Goal: Information Seeking & Learning: Find specific fact

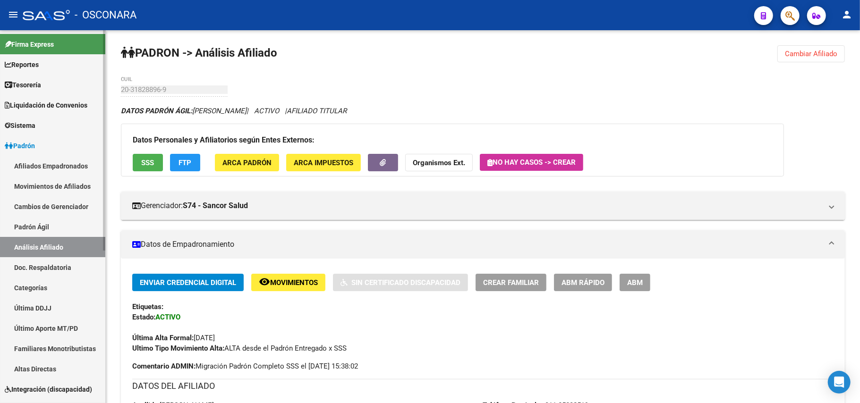
click at [61, 238] on link "Análisis Afiliado" at bounding box center [52, 247] width 105 height 20
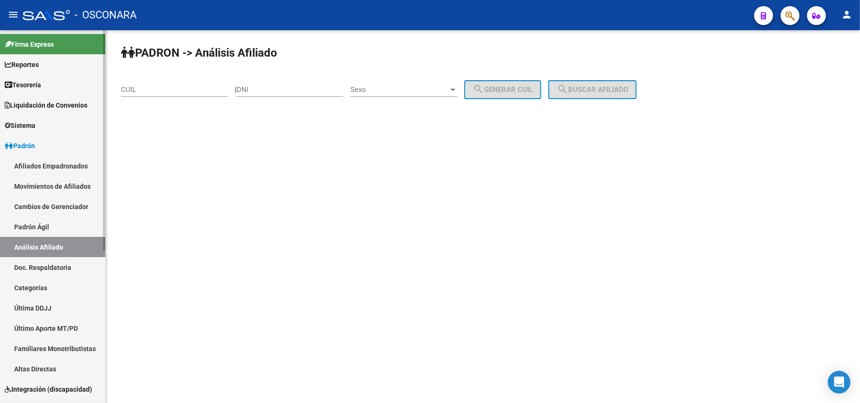
click at [58, 225] on link "Padrón Ágil" at bounding box center [52, 227] width 105 height 20
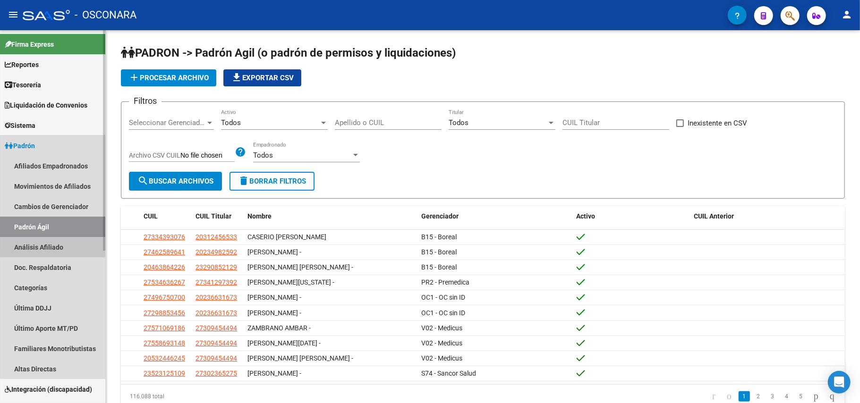
click at [76, 245] on link "Análisis Afiliado" at bounding box center [52, 247] width 105 height 20
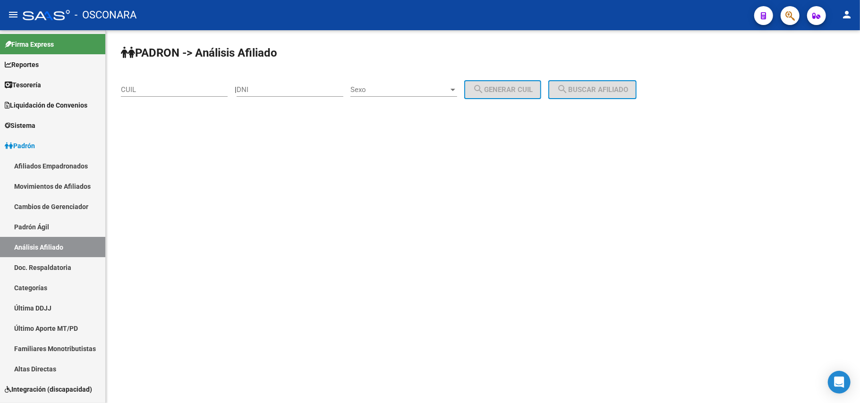
click at [174, 93] on input "CUIL" at bounding box center [174, 89] width 107 height 9
paste input "20-40695795-1"
type input "20-40695795-1"
click at [580, 94] on button "search Buscar afiliado" at bounding box center [592, 89] width 88 height 19
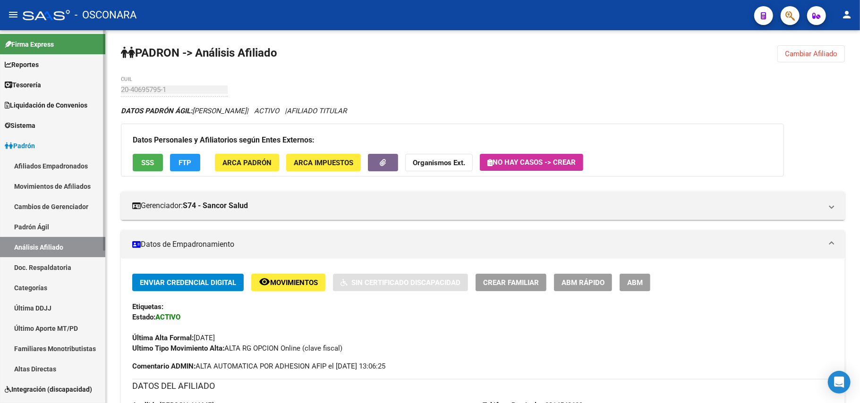
click at [61, 226] on link "Padrón Ágil" at bounding box center [52, 227] width 105 height 20
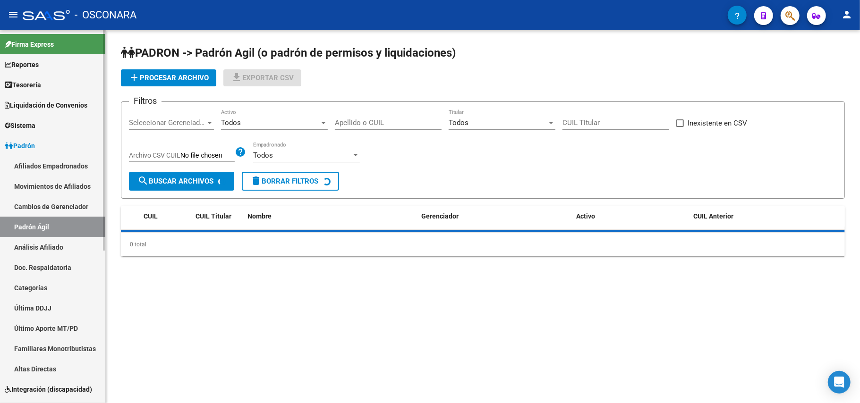
click at [61, 238] on link "Análisis Afiliado" at bounding box center [52, 247] width 105 height 20
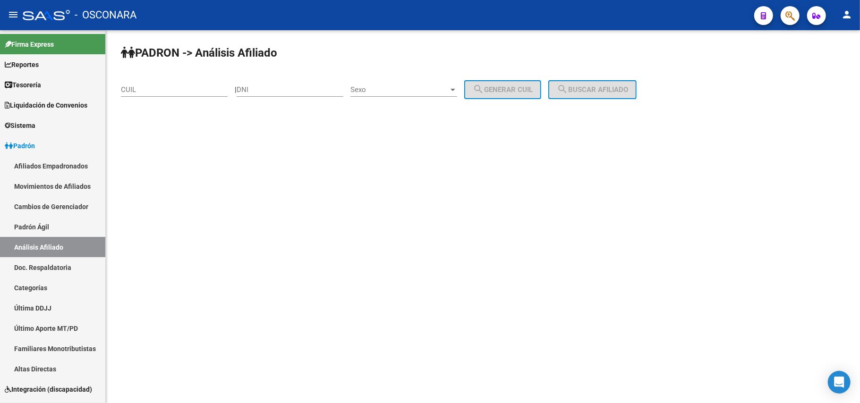
click at [161, 82] on div "CUIL" at bounding box center [174, 87] width 107 height 20
paste input "20-40695795-1"
type input "20-40695795-1"
click at [628, 87] on span "search Buscar afiliado" at bounding box center [592, 89] width 71 height 9
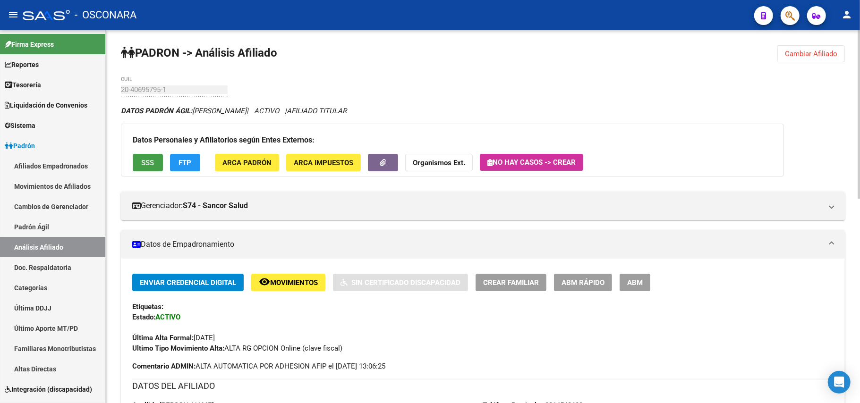
click at [153, 159] on span "SSS" at bounding box center [148, 163] width 13 height 9
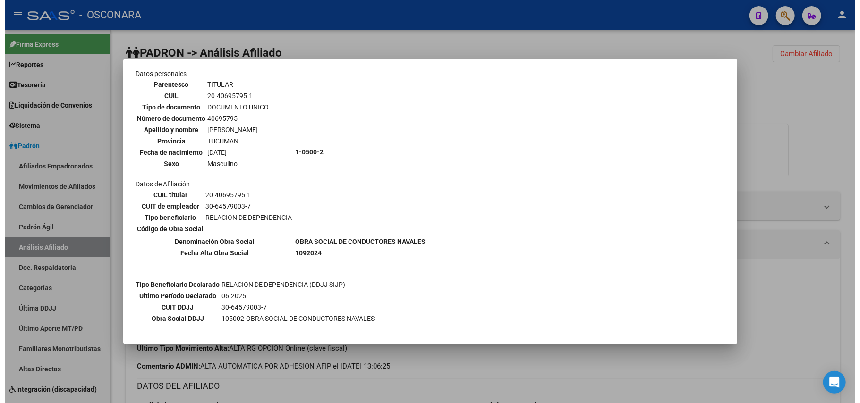
scroll to position [152, 0]
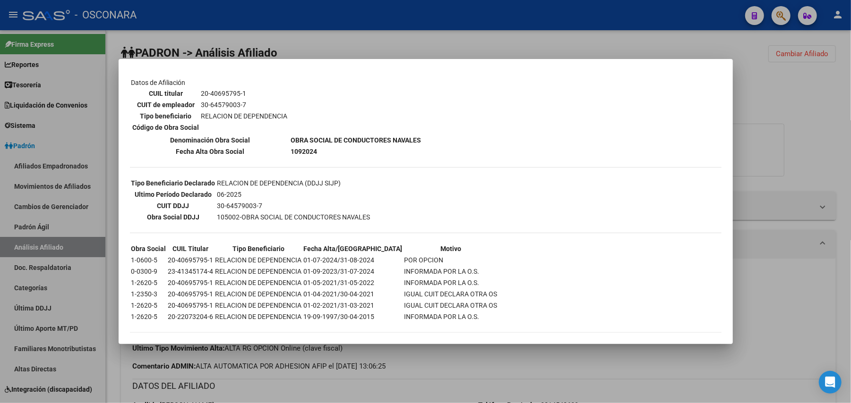
click at [483, 366] on div at bounding box center [425, 201] width 851 height 403
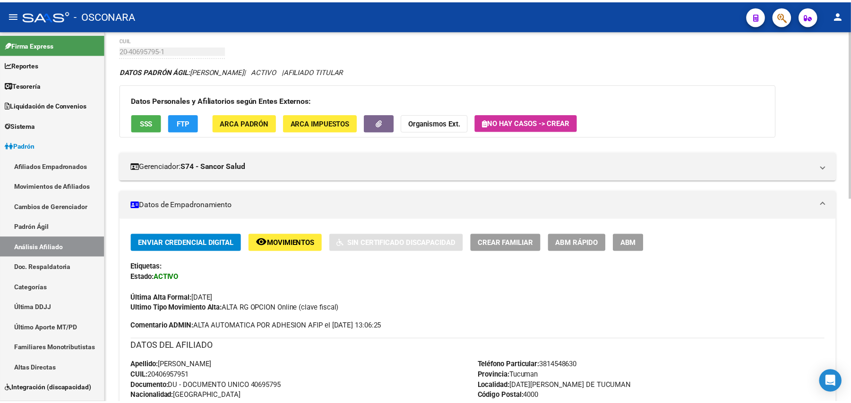
scroll to position [0, 0]
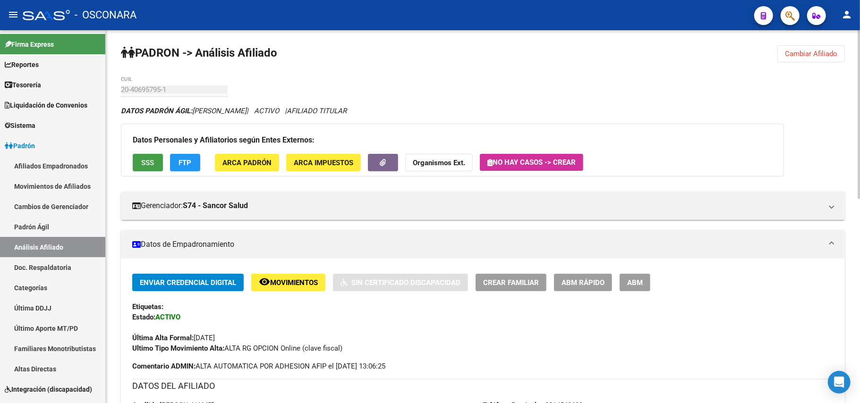
click at [142, 162] on span "SSS" at bounding box center [148, 163] width 13 height 9
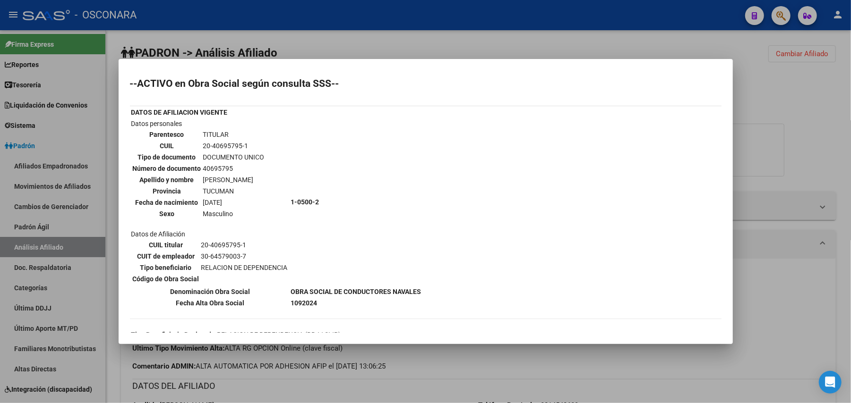
click at [799, 133] on div at bounding box center [425, 201] width 851 height 403
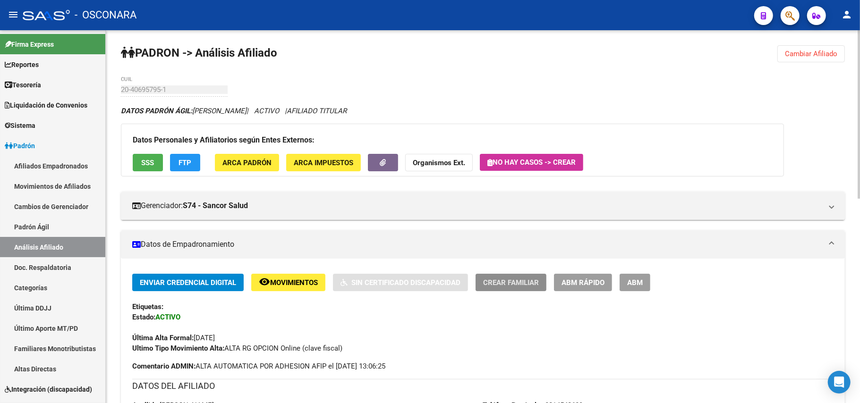
click at [516, 279] on span "Crear Familiar" at bounding box center [511, 283] width 56 height 9
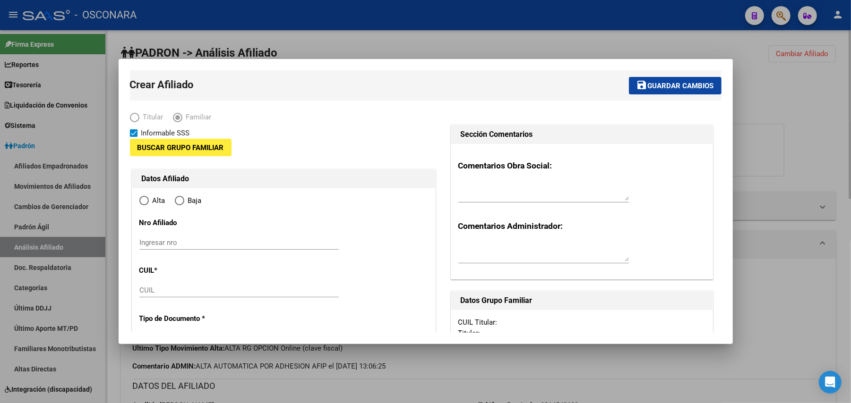
type input "30-64579003-7"
type input "SAN MIGUEL DE TUCUMAN"
type input "4000"
type input "amador lucero"
type input "46"
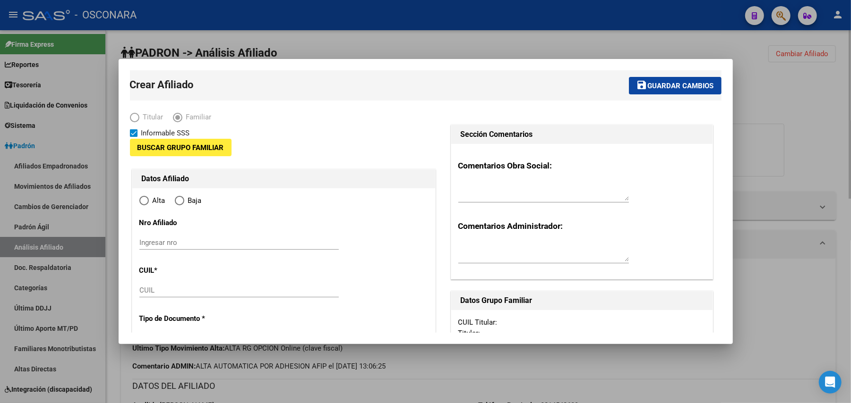
type input "3"
type input "e"
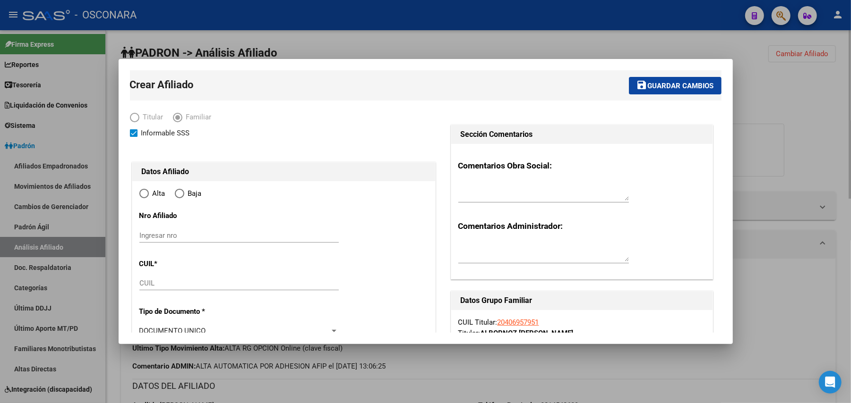
radio input "true"
type input "30-64579003-7"
click at [174, 281] on input "CUIL" at bounding box center [238, 283] width 199 height 9
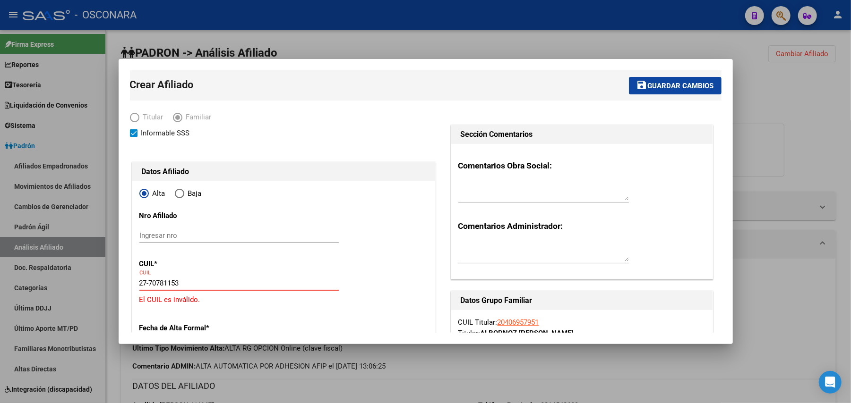
type input "27-70781153-1"
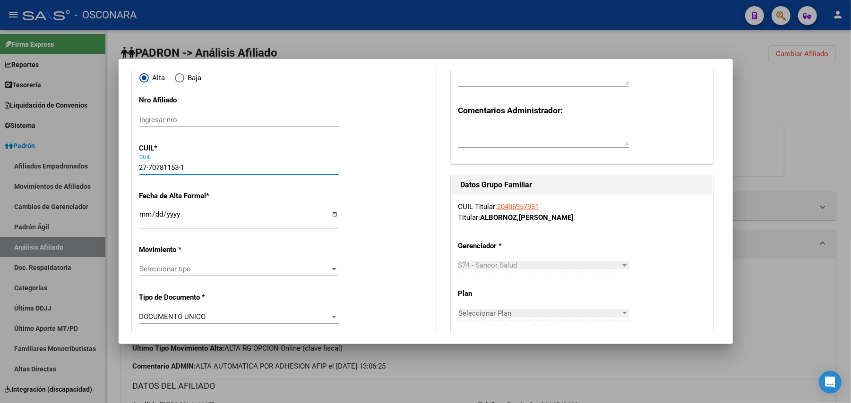
scroll to position [126, 0]
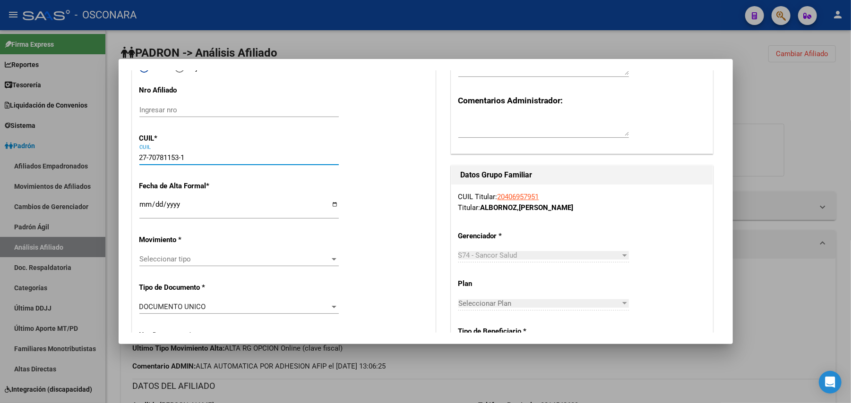
type input "27-70781153-1"
click at [140, 206] on input "Ingresar fecha" at bounding box center [238, 208] width 199 height 15
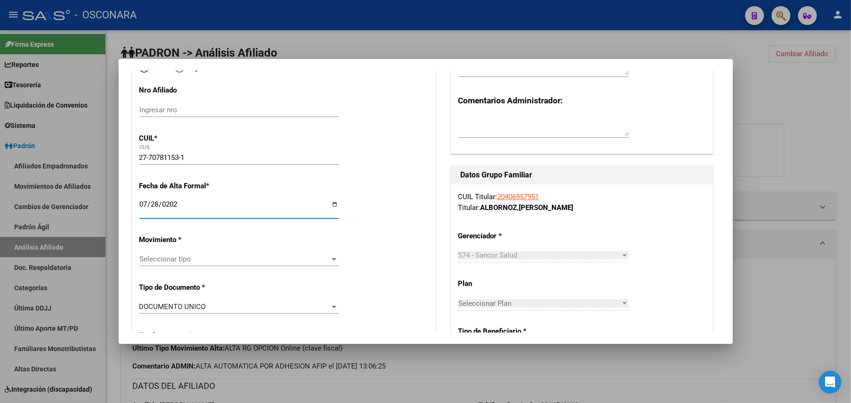
type input "2025-07-28"
click at [335, 257] on app-drop-down-list "Movimiento * Seleccionar tipo Seleccionar tipo" at bounding box center [242, 250] width 207 height 28
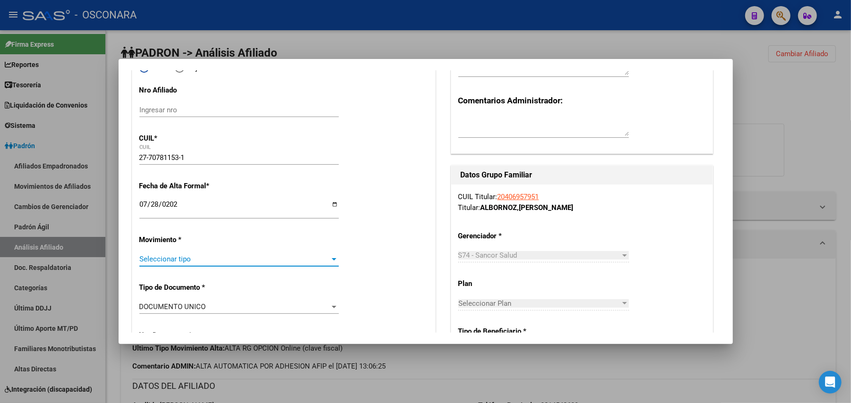
click at [330, 257] on div at bounding box center [334, 259] width 9 height 8
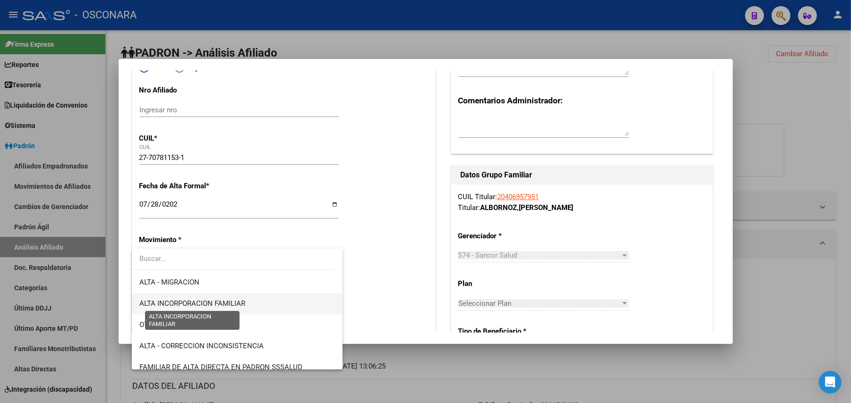
click at [224, 302] on span "ALTA INCORPORACION FAMILIAR" at bounding box center [192, 303] width 106 height 9
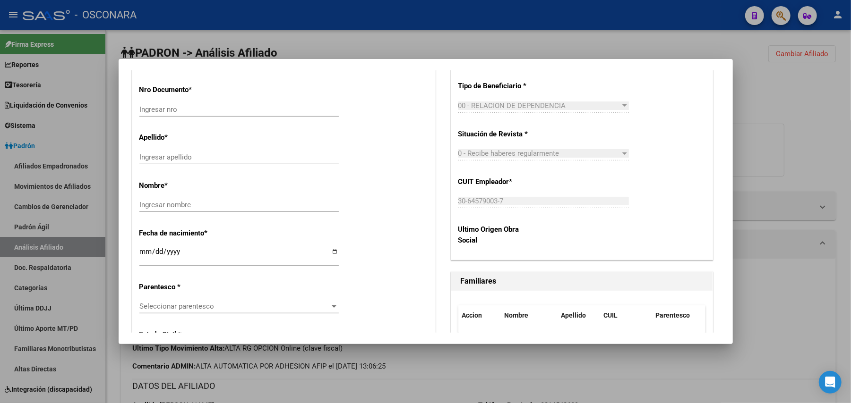
scroll to position [315, 0]
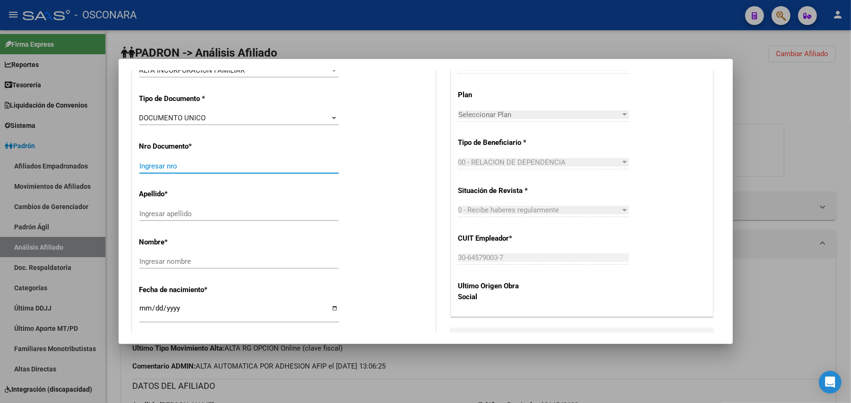
click at [221, 169] on input "Ingresar nro" at bounding box center [238, 166] width 199 height 9
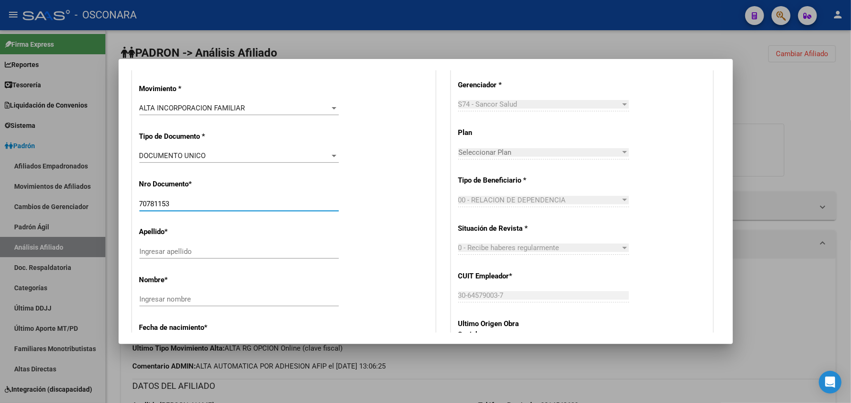
scroll to position [278, 0]
type input "70781153"
click at [208, 250] on input "Ingresar apellido" at bounding box center [238, 251] width 199 height 9
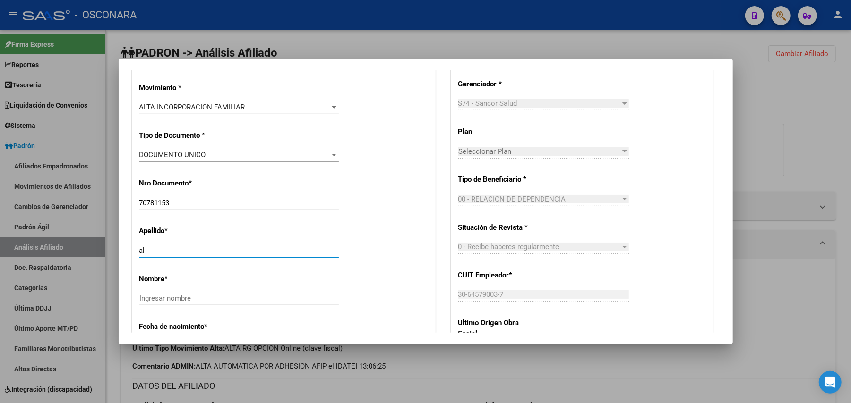
type input "a"
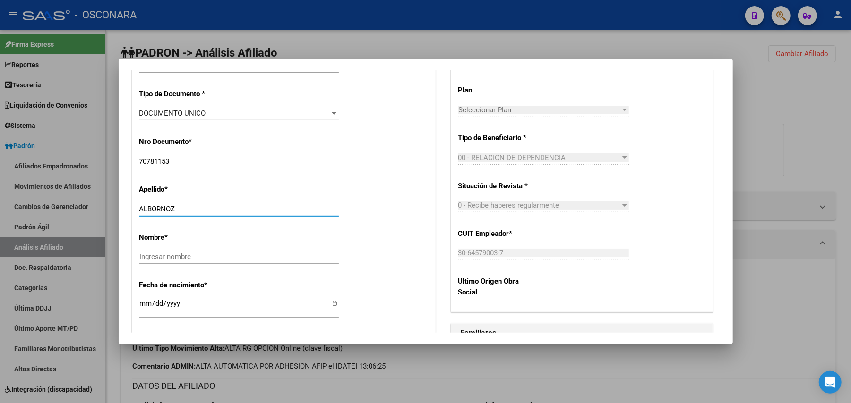
scroll to position [341, 0]
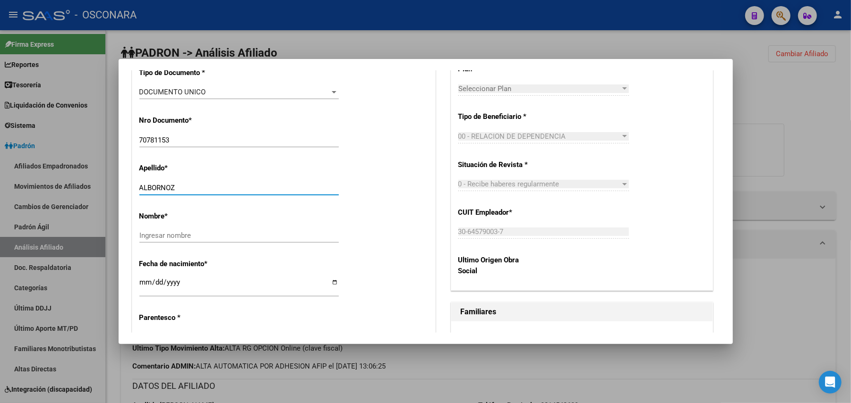
type input "ALBORNOZ"
click at [193, 242] on div "Ingresar nombre" at bounding box center [238, 236] width 199 height 14
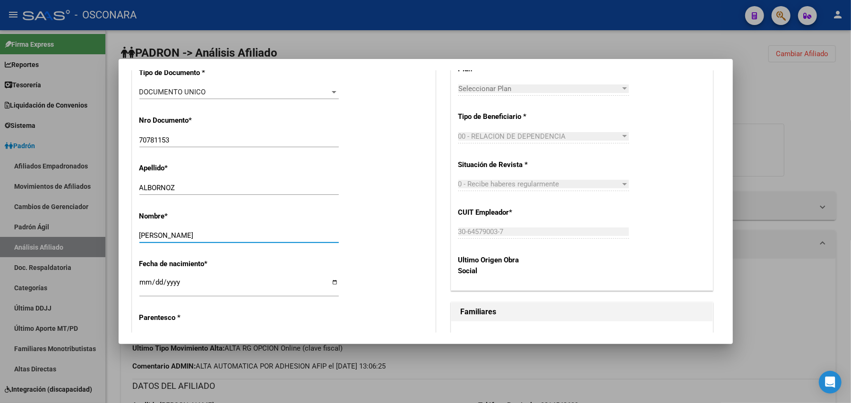
type input "MARIA AMPARO"
click at [147, 281] on input "Ingresar fecha" at bounding box center [238, 286] width 199 height 15
type input "2025-07-28"
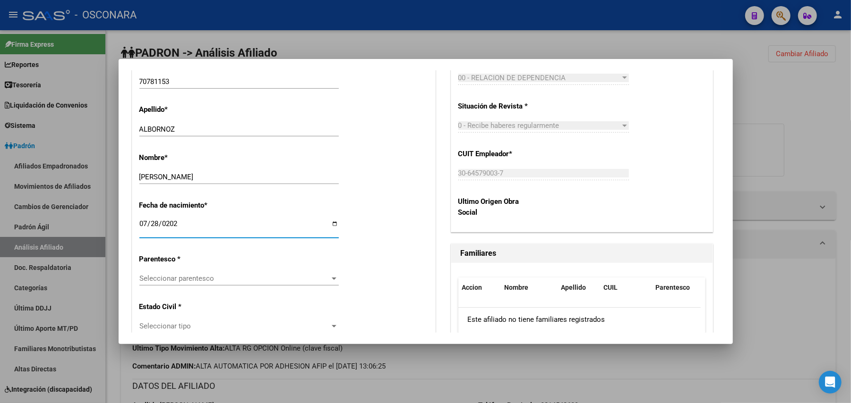
scroll to position [467, 0]
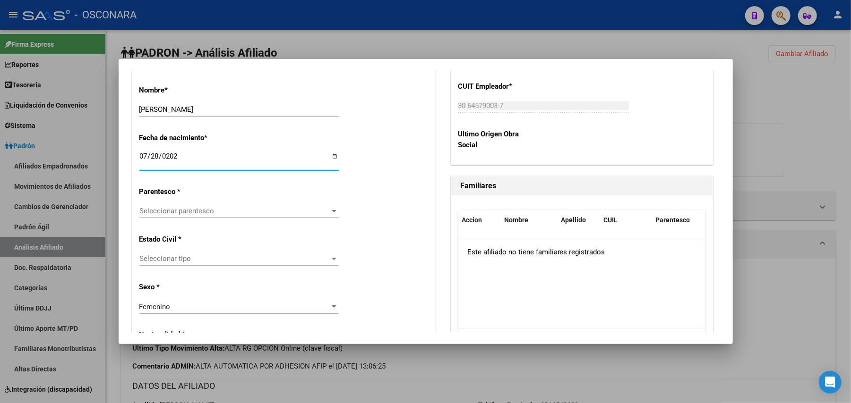
click at [321, 211] on span "Seleccionar parentesco" at bounding box center [234, 211] width 191 height 9
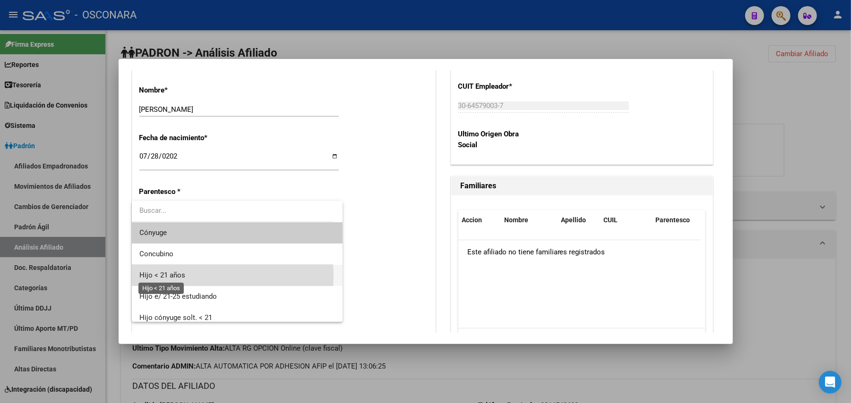
click at [179, 276] on span "Hijo < 21 años" at bounding box center [162, 275] width 46 height 9
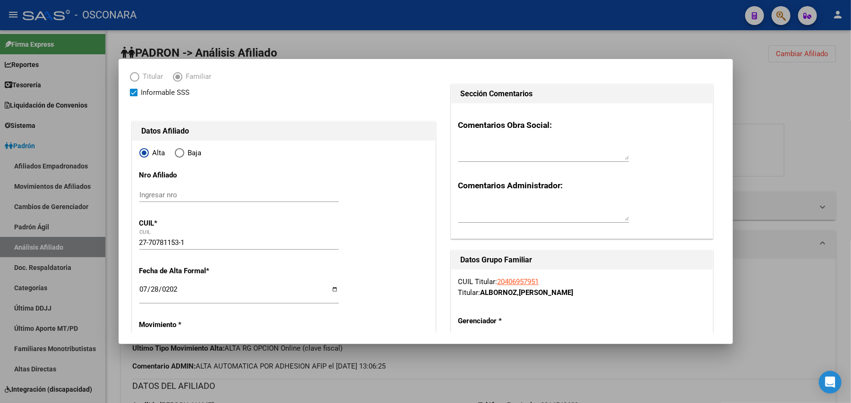
scroll to position [63, 0]
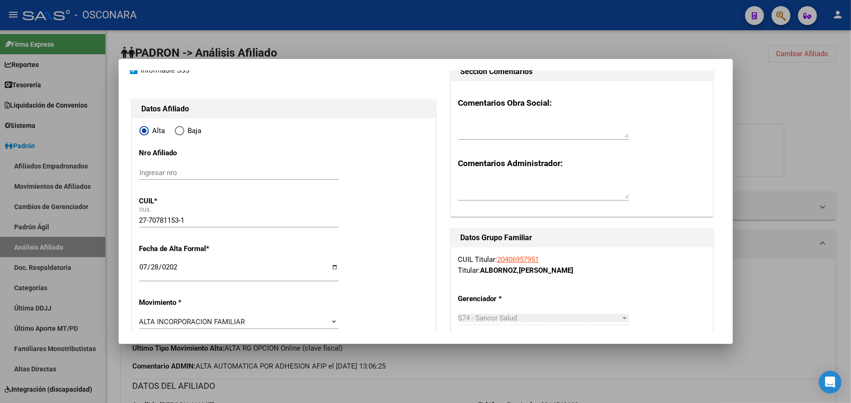
click at [156, 221] on input "27-70781153-1" at bounding box center [238, 220] width 199 height 9
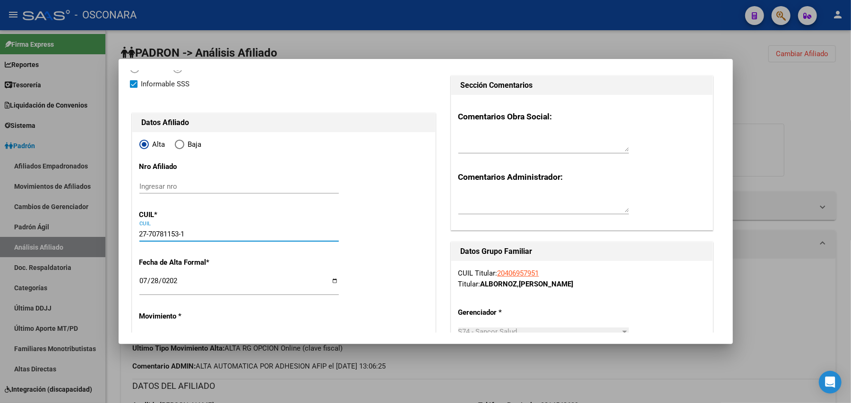
scroll to position [0, 0]
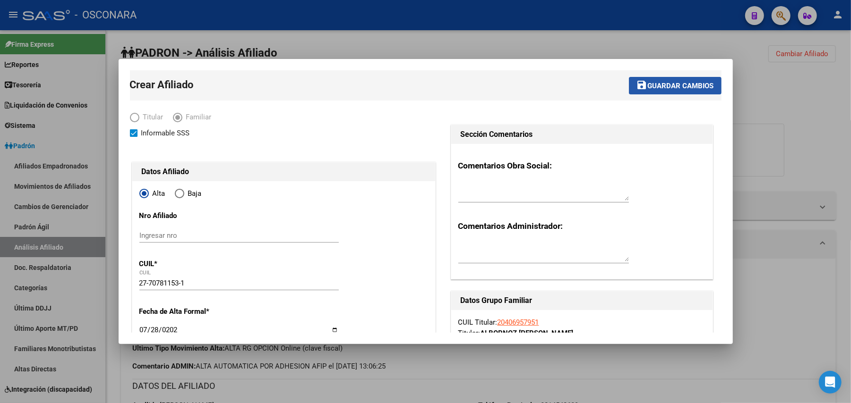
click at [663, 77] on button "save Guardar cambios" at bounding box center [675, 85] width 93 height 17
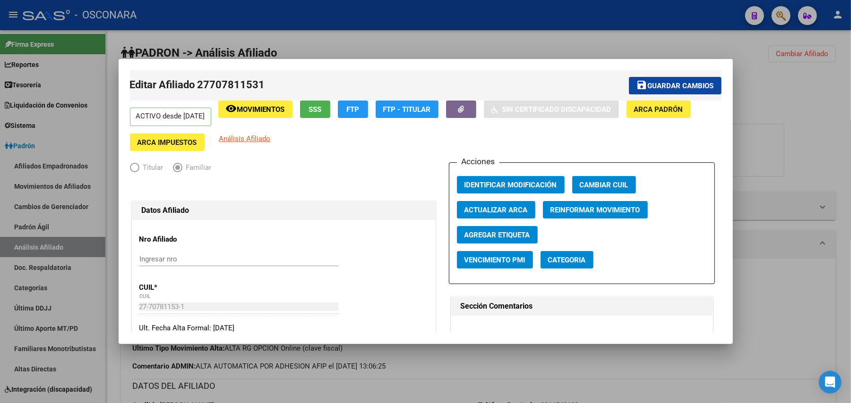
click at [670, 90] on span "Guardar cambios" at bounding box center [680, 86] width 66 height 9
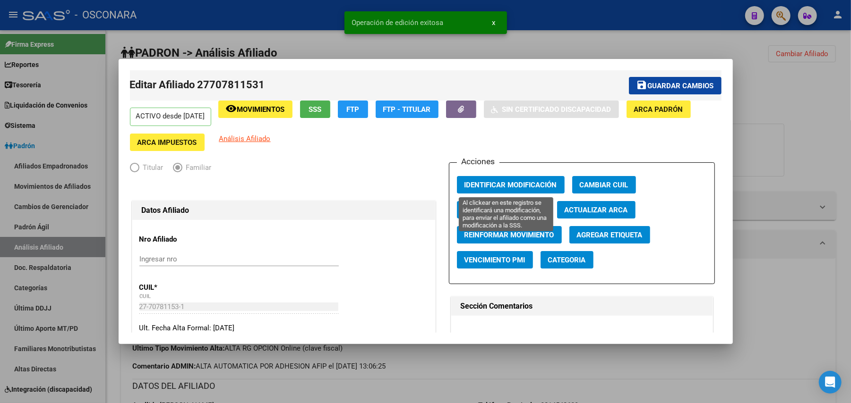
click at [539, 187] on span "Identificar Modificación" at bounding box center [510, 185] width 93 height 9
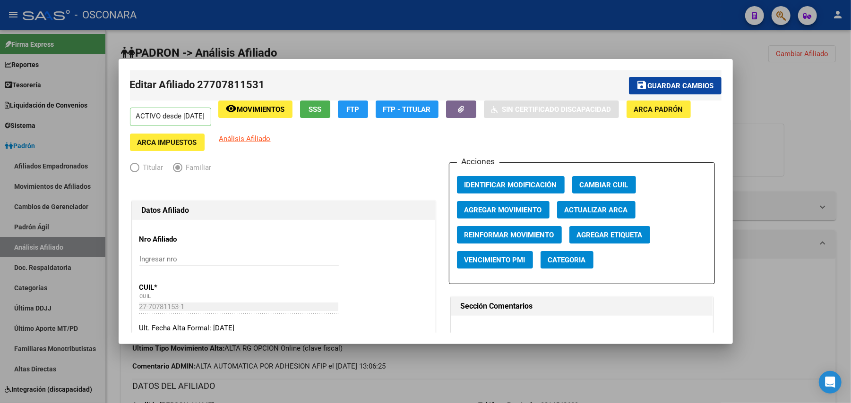
click at [690, 79] on button "save Guardar cambios" at bounding box center [675, 85] width 93 height 17
click at [535, 383] on div at bounding box center [425, 201] width 851 height 403
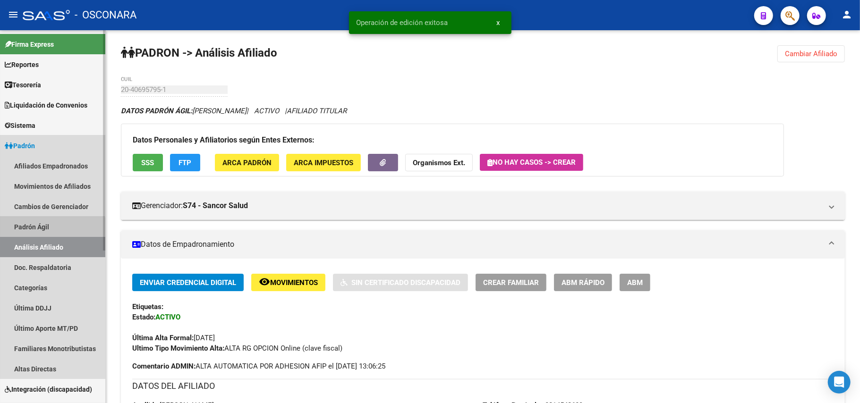
click at [48, 233] on link "Padrón Ágil" at bounding box center [52, 227] width 105 height 20
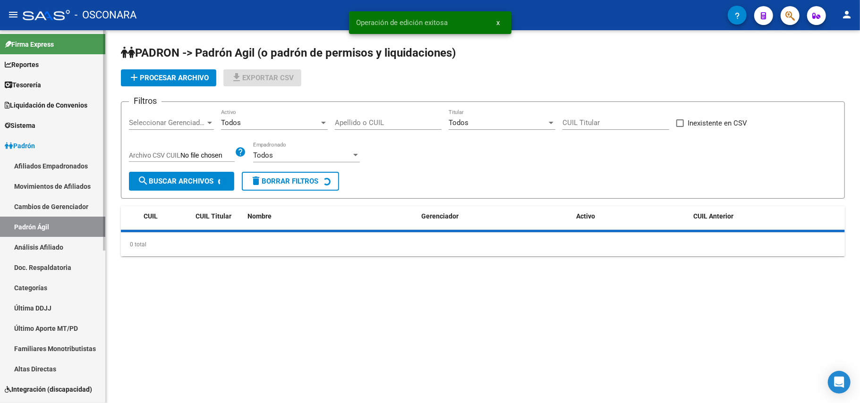
click at [53, 246] on link "Análisis Afiliado" at bounding box center [52, 247] width 105 height 20
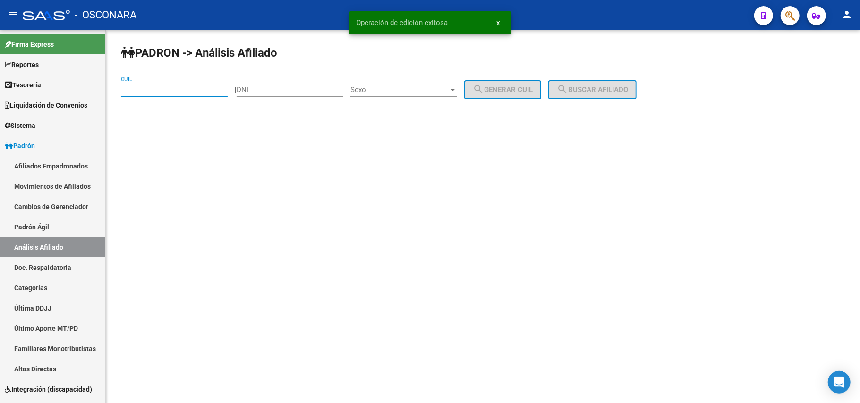
click at [186, 89] on input "CUIL" at bounding box center [174, 89] width 107 height 9
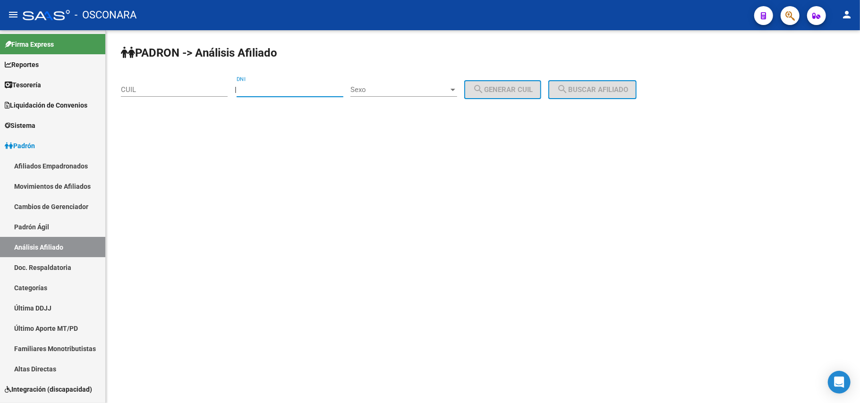
click at [334, 88] on input "DNI" at bounding box center [290, 89] width 107 height 9
paste input "38457770"
type input "38457770"
click at [449, 93] on span "Sexo" at bounding box center [399, 89] width 98 height 9
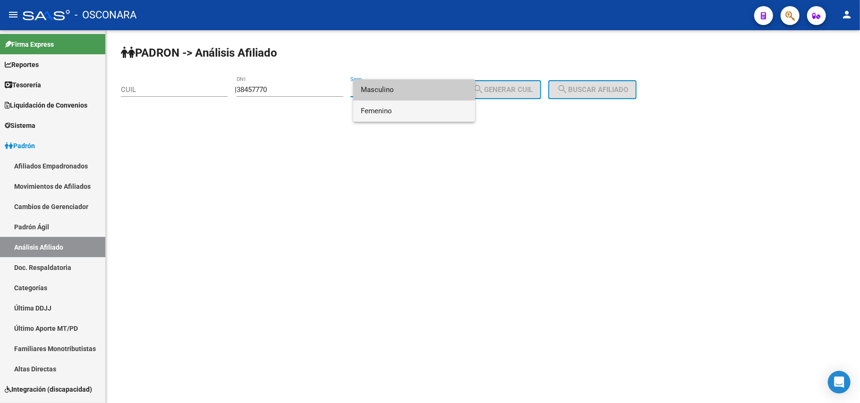
click at [424, 106] on span "Femenino" at bounding box center [414, 111] width 107 height 21
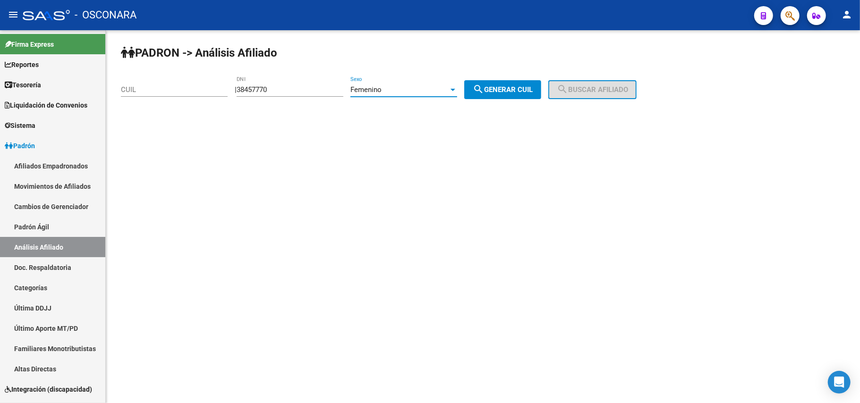
click at [484, 87] on mat-icon "search" at bounding box center [478, 89] width 11 height 11
type input "27-38457770-4"
click at [594, 94] on button "search Buscar afiliado" at bounding box center [592, 89] width 88 height 19
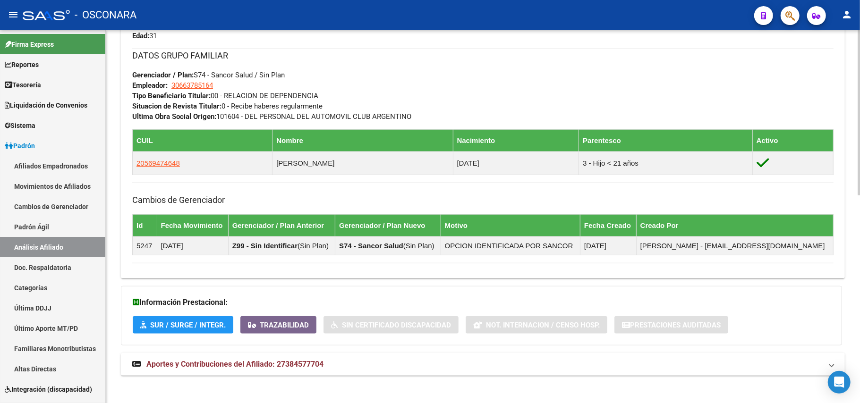
scroll to position [470, 0]
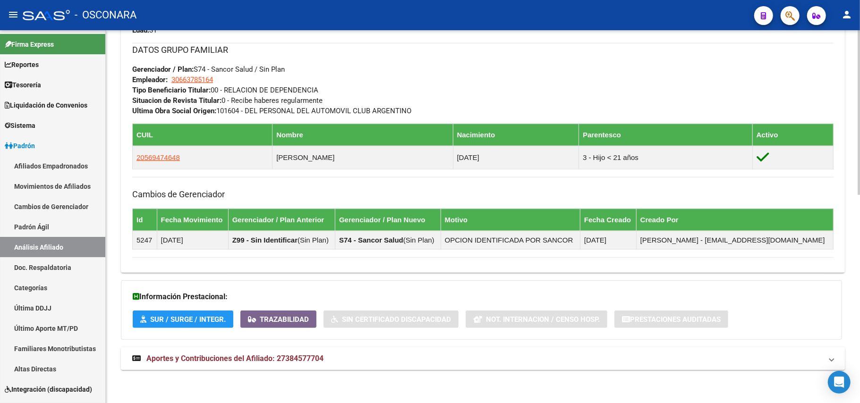
click at [237, 354] on span "Aportes y Contribuciones del Afiliado: 27384577704" at bounding box center [234, 358] width 177 height 9
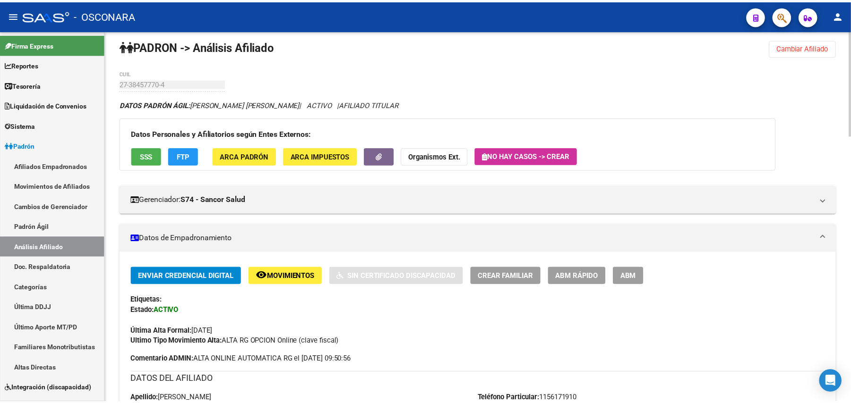
scroll to position [0, 0]
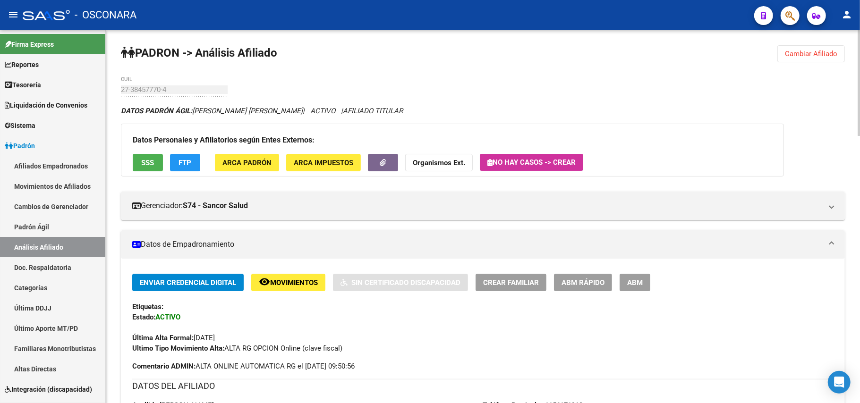
click at [533, 283] on span "Crear Familiar" at bounding box center [511, 283] width 56 height 9
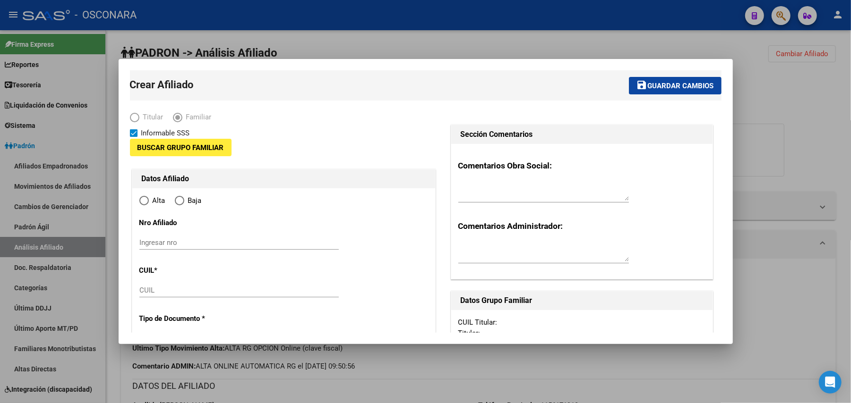
type input "30-66378516-4"
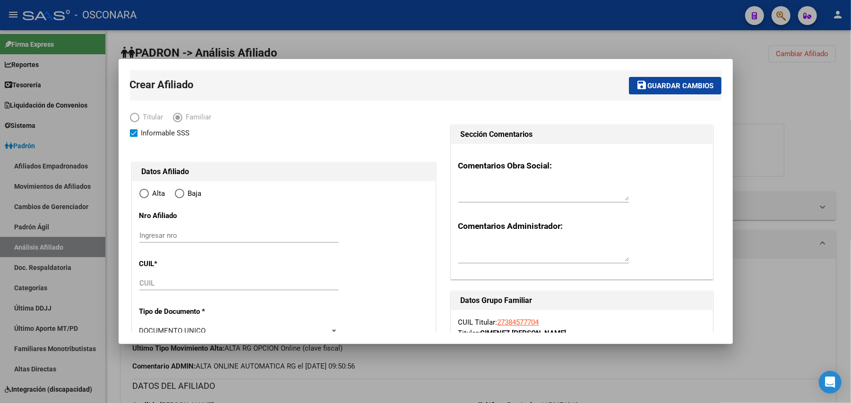
type input "BARRIO SAN FRANCISCO"
type input "1708"
type input "RIO NEGRO"
type input "1632"
radio input "true"
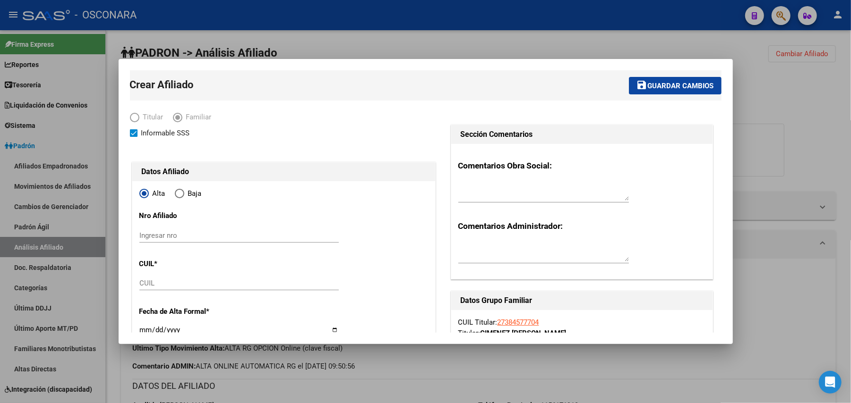
type input "30-66378516-4"
click at [215, 232] on input "Ingresar nro" at bounding box center [238, 235] width 199 height 9
click at [153, 282] on input "CUIL" at bounding box center [238, 283] width 199 height 9
type input "27-70401523-8"
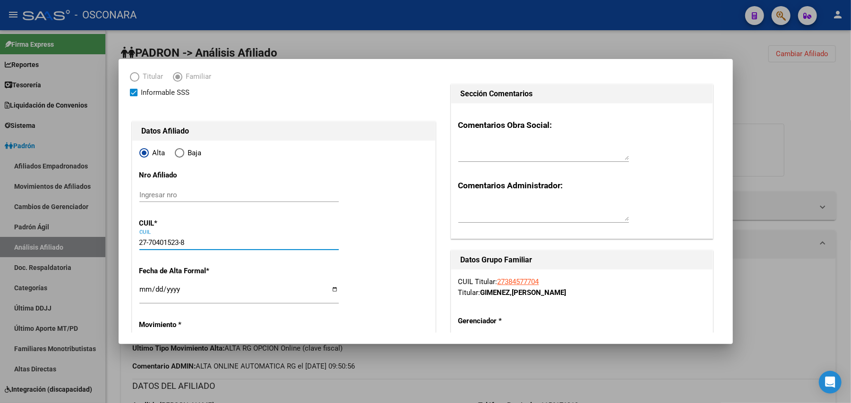
scroll to position [63, 0]
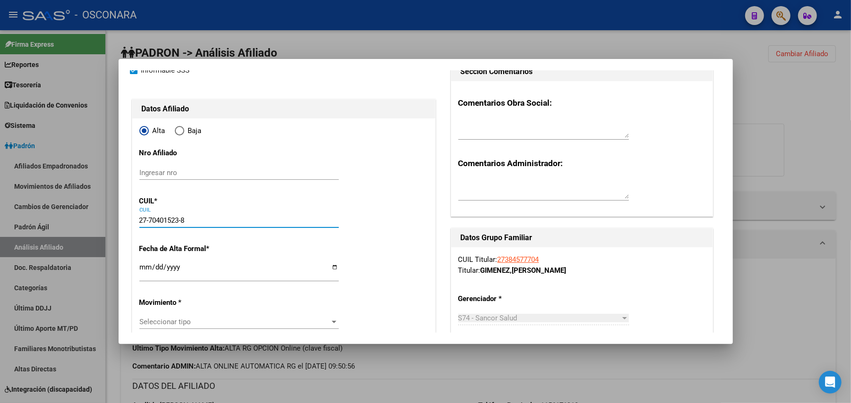
type input "27-70401523-8"
click at [148, 270] on input "Ingresar fecha" at bounding box center [238, 271] width 199 height 15
type input "2024-07-31"
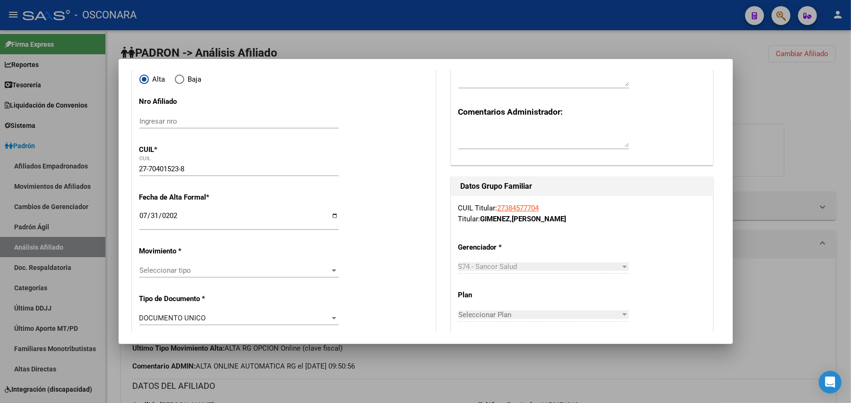
scroll to position [126, 0]
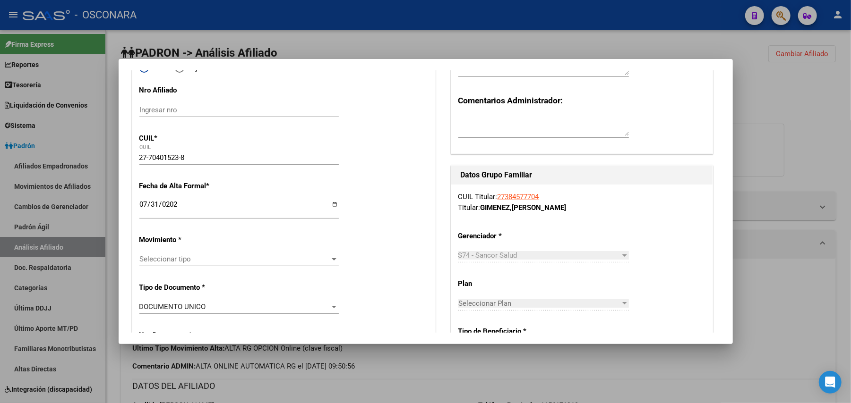
click at [213, 263] on span "Seleccionar tipo" at bounding box center [234, 259] width 191 height 9
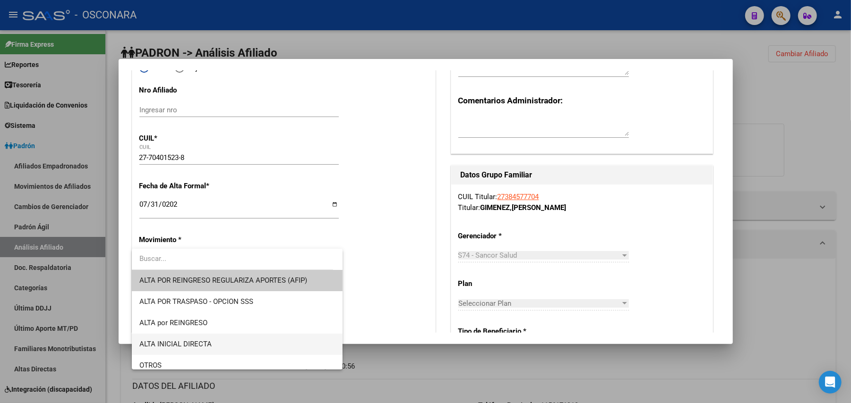
scroll to position [63, 0]
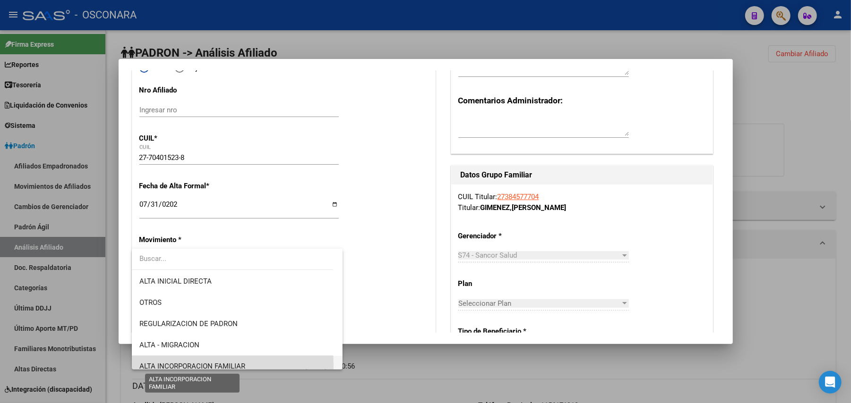
click at [218, 365] on span "ALTA INCORPORACION FAMILIAR" at bounding box center [192, 366] width 106 height 9
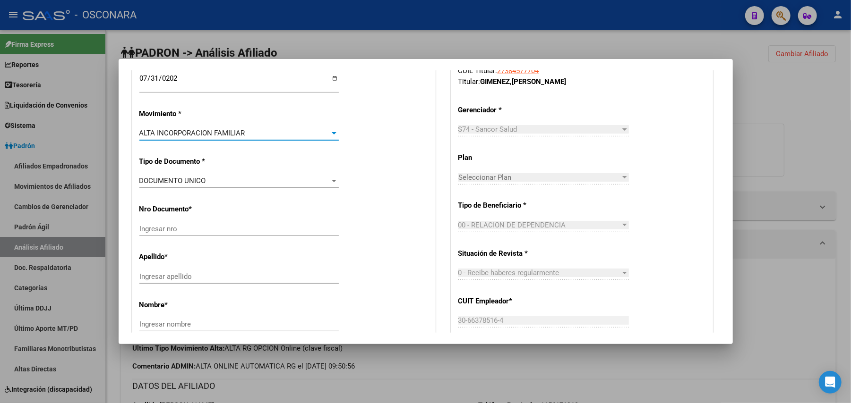
scroll to position [315, 0]
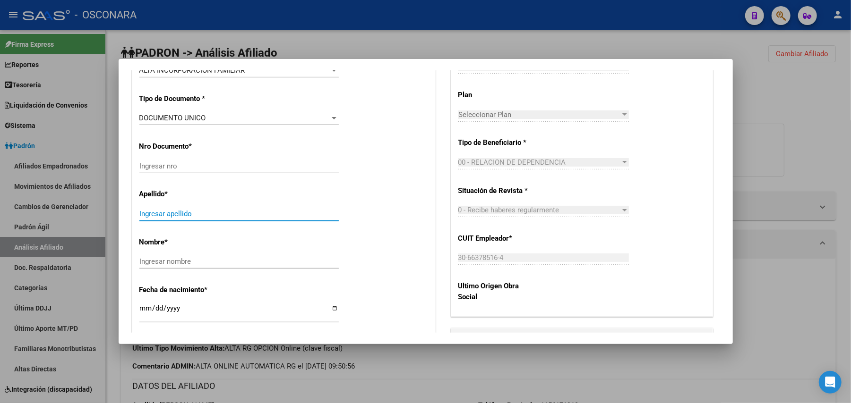
click at [218, 213] on input "Ingresar apellido" at bounding box center [238, 214] width 199 height 9
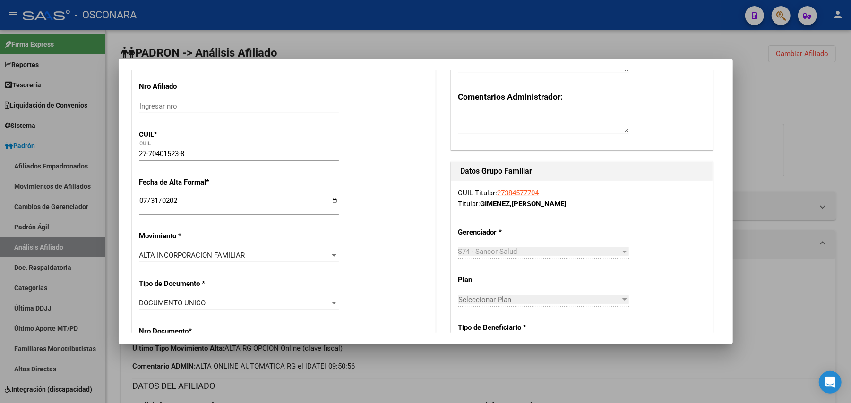
scroll to position [189, 0]
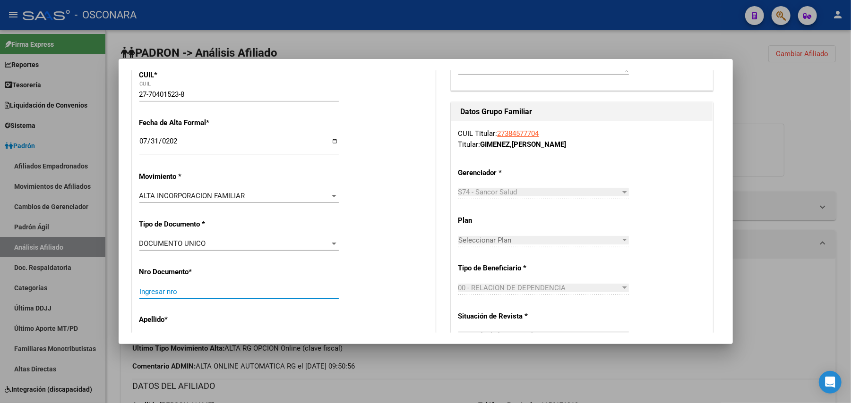
click at [256, 290] on input "Ingresar nro" at bounding box center [238, 292] width 199 height 9
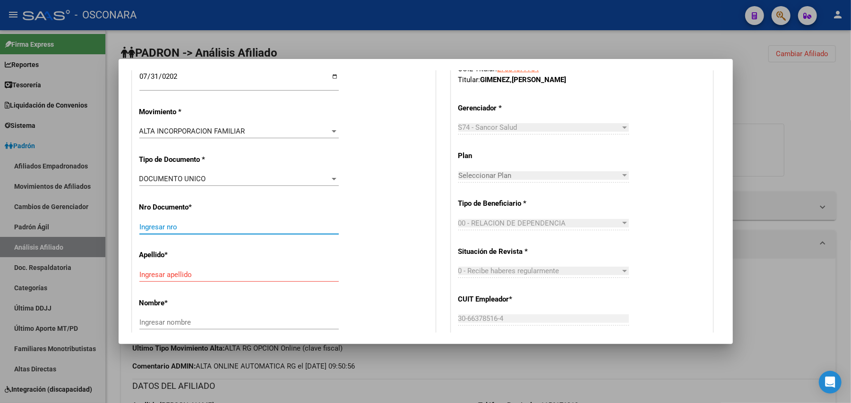
scroll to position [315, 0]
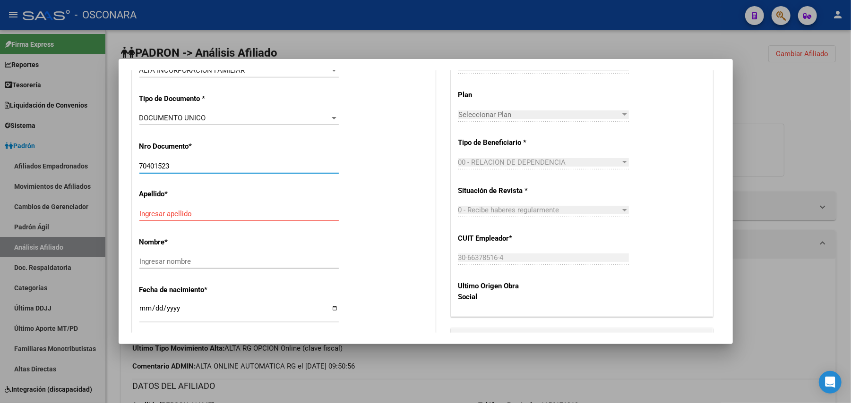
type input "70401523"
click at [170, 210] on input "Ingresar apellido" at bounding box center [238, 214] width 199 height 9
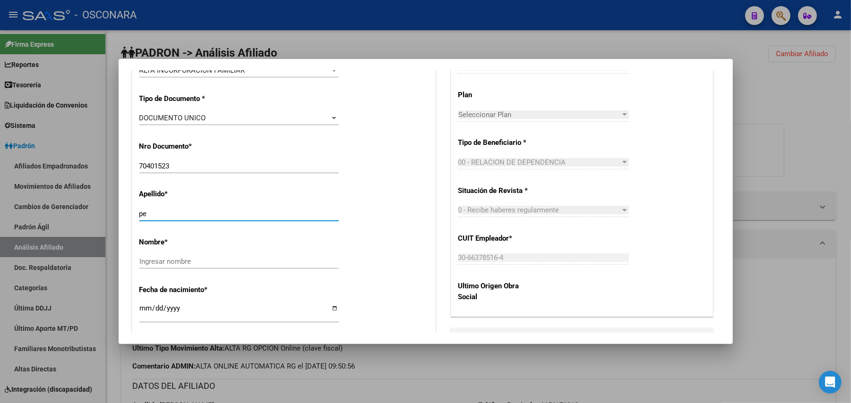
type input "p"
type input "PENNA"
click at [198, 258] on input "Ingresar nombre" at bounding box center [238, 261] width 199 height 9
type input "JUSTINA EMILIA"
click at [143, 313] on input "Ingresar fecha" at bounding box center [238, 312] width 199 height 15
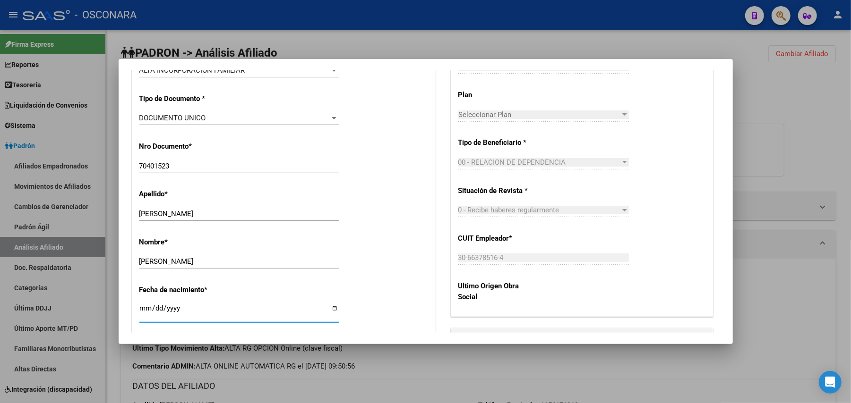
scroll to position [320, 0]
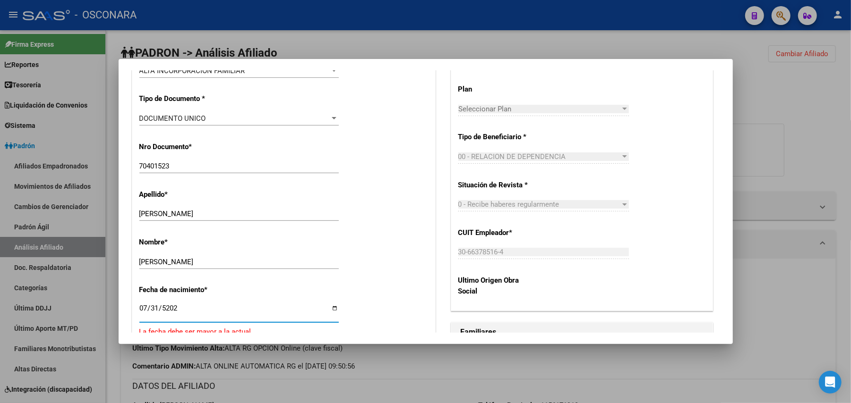
type input "2024-07-31"
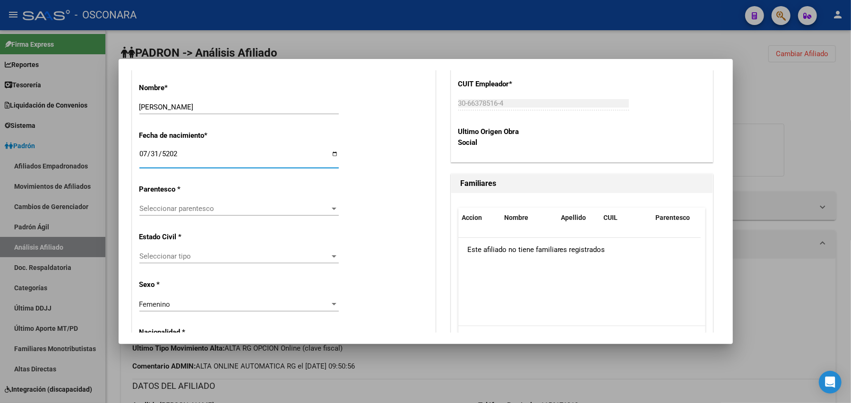
scroll to position [503, 0]
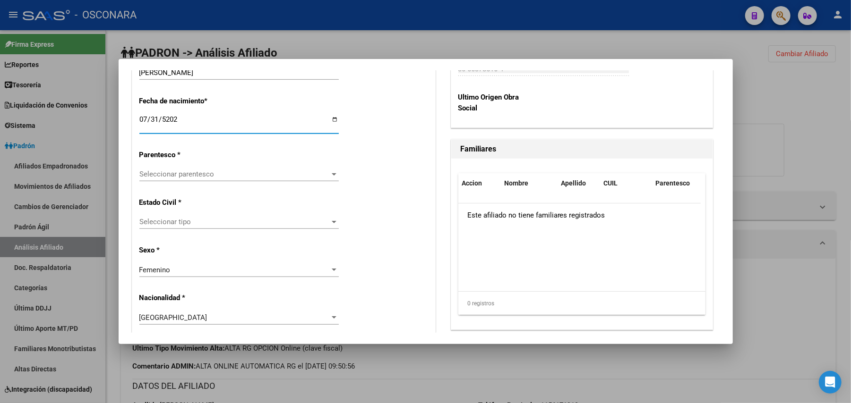
click at [294, 225] on span "Seleccionar tipo" at bounding box center [234, 222] width 191 height 9
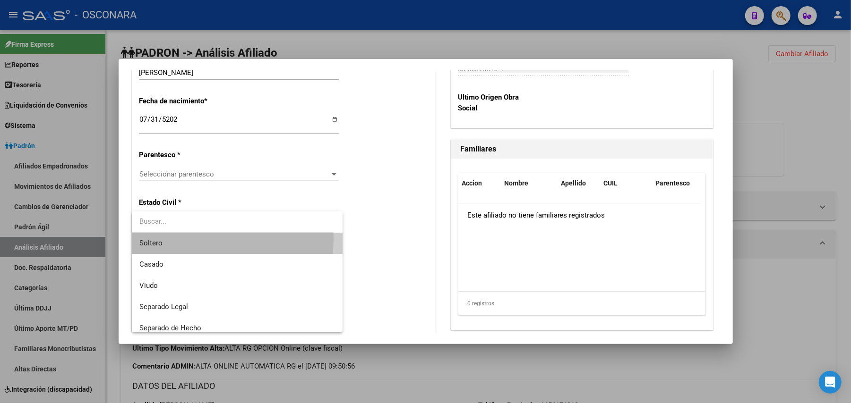
click at [172, 239] on span "Soltero" at bounding box center [237, 243] width 196 height 21
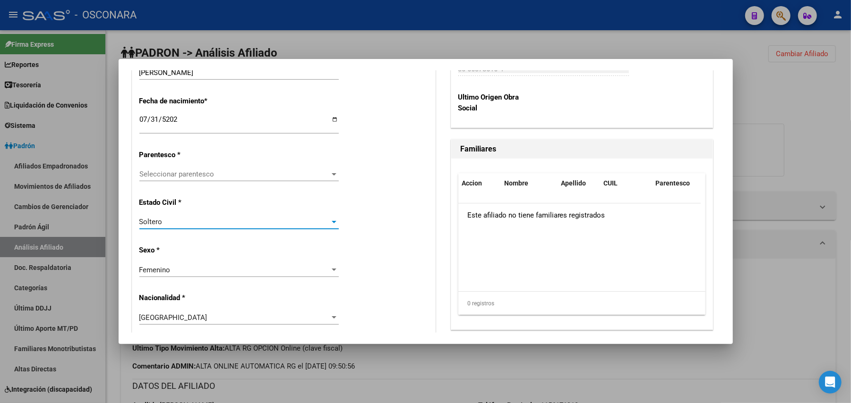
click at [231, 170] on span "Seleccionar parentesco" at bounding box center [234, 174] width 191 height 9
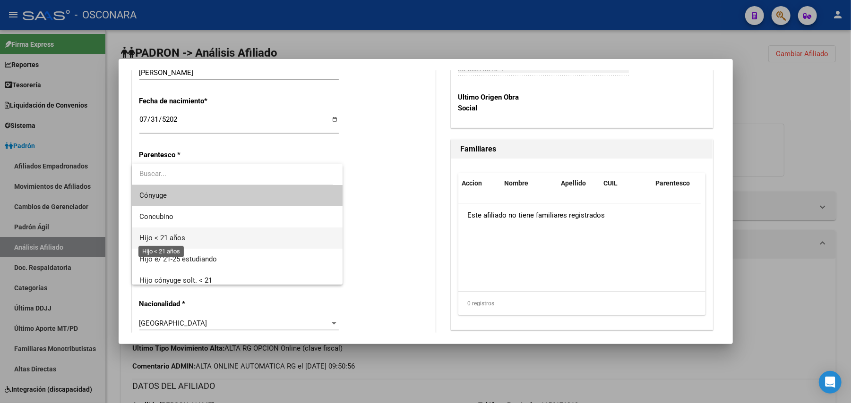
click at [177, 239] on span "Hijo < 21 años" at bounding box center [162, 238] width 46 height 9
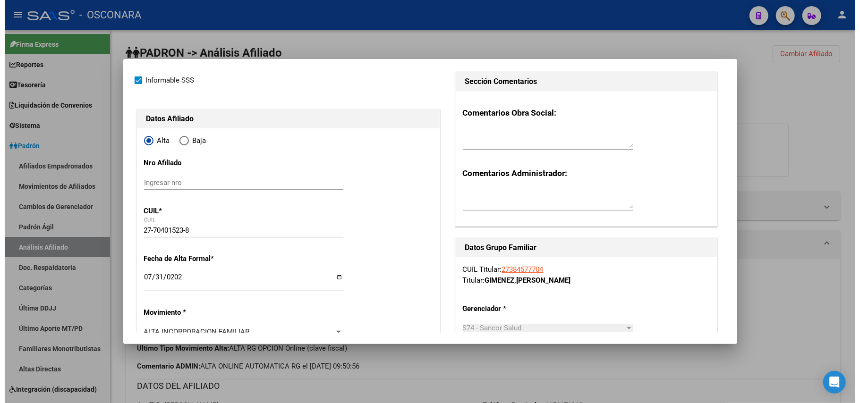
scroll to position [126, 0]
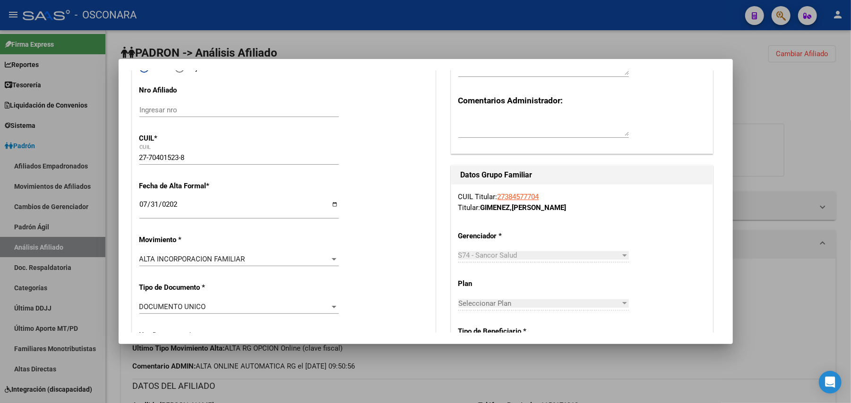
drag, startPoint x: 492, startPoint y: 200, endPoint x: 537, endPoint y: 198, distance: 44.4
click at [537, 198] on div "CUIL Titular: 27384577704 Titular: GIMENEZ , AYELEN LUJAN" at bounding box center [581, 202] width 247 height 21
copy div "27384577704"
click at [594, 364] on div at bounding box center [425, 201] width 851 height 403
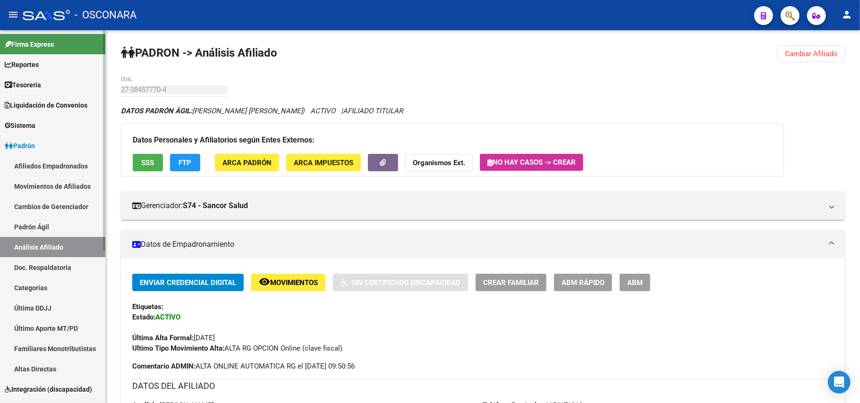
drag, startPoint x: 65, startPoint y: 229, endPoint x: 65, endPoint y: 233, distance: 4.7
click at [65, 228] on link "Padrón Ágil" at bounding box center [52, 227] width 105 height 20
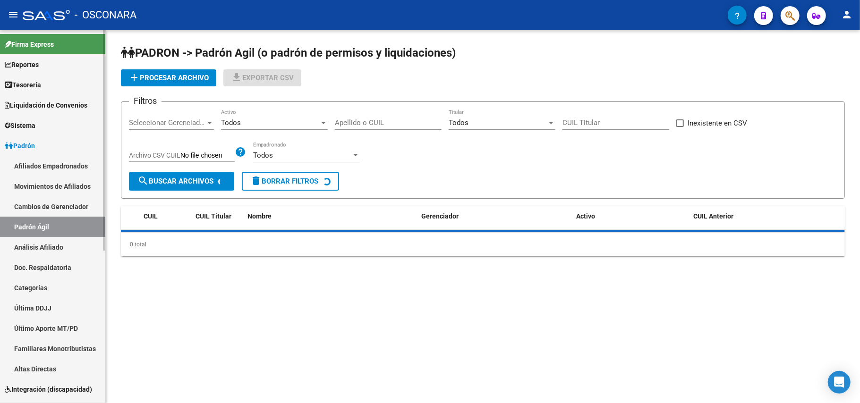
click at [63, 248] on link "Análisis Afiliado" at bounding box center [52, 247] width 105 height 20
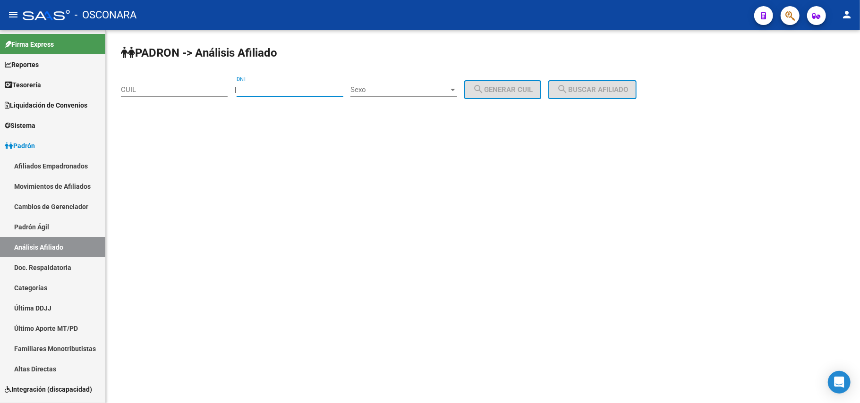
click at [258, 89] on input "DNI" at bounding box center [290, 89] width 107 height 9
paste input "38880252"
type input "38880252"
click at [435, 93] on span "Sexo" at bounding box center [399, 89] width 98 height 9
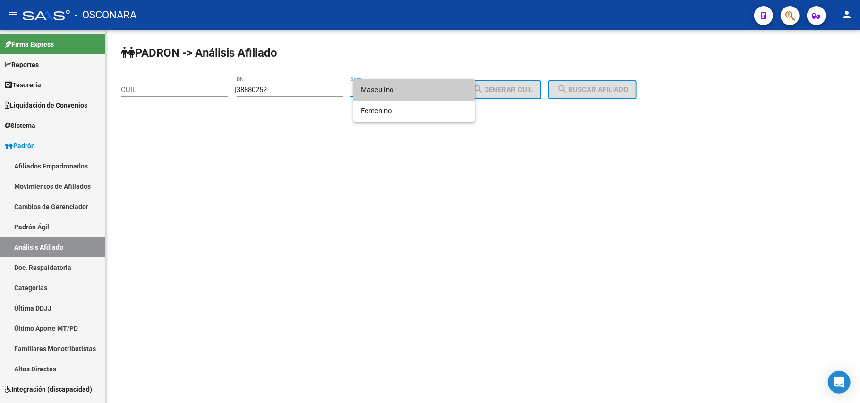
click at [421, 92] on span "Masculino" at bounding box center [414, 89] width 107 height 21
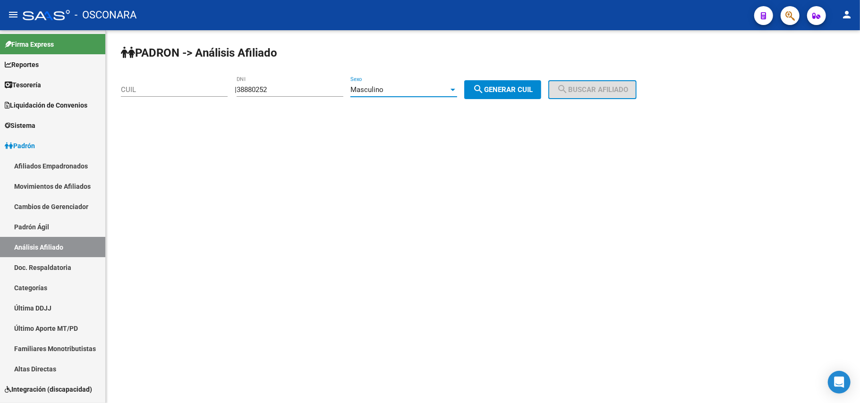
click at [532, 85] on span "search Generar CUIL" at bounding box center [503, 89] width 60 height 9
type input "23-38880252-9"
click at [603, 90] on span "search Buscar afiliado" at bounding box center [592, 89] width 71 height 9
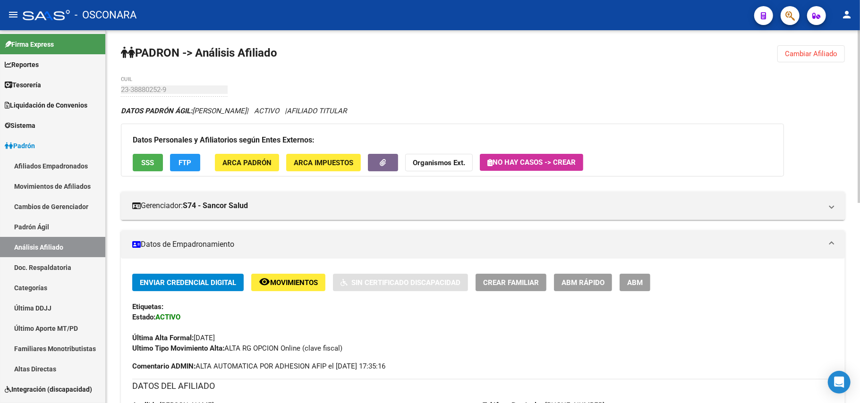
click at [585, 286] on span "ABM Rápido" at bounding box center [583, 283] width 43 height 9
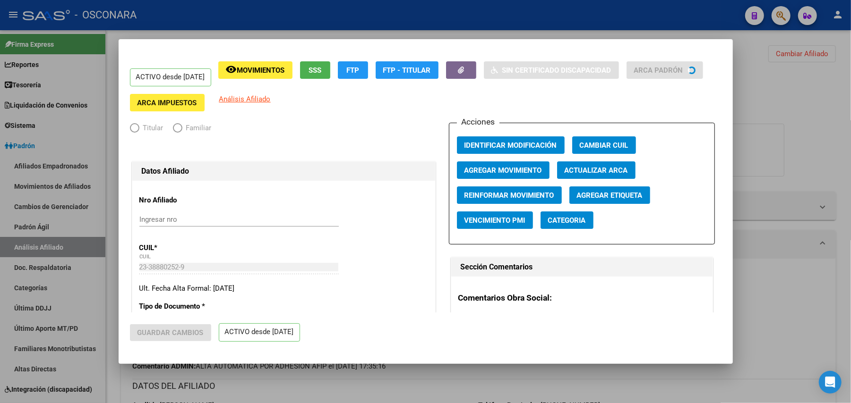
radio input "true"
type input "30-71006050-5"
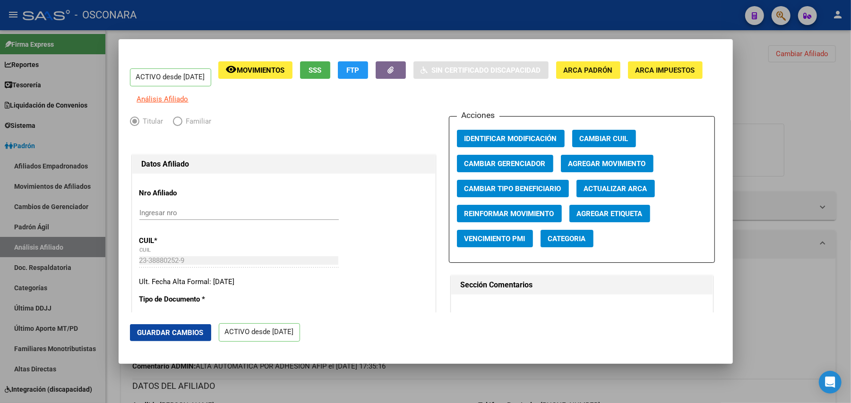
scroll to position [63, 0]
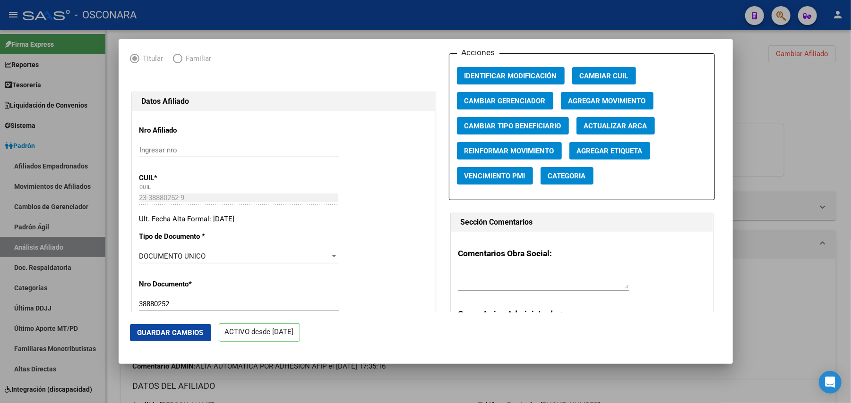
click at [502, 388] on div at bounding box center [425, 201] width 851 height 403
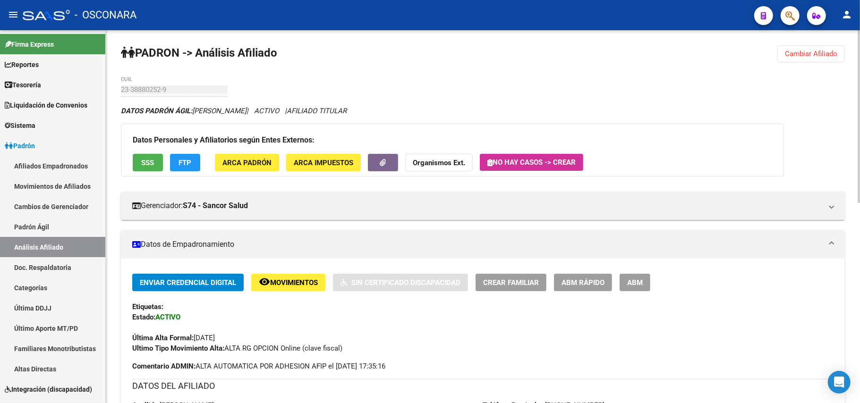
click at [523, 285] on span "Crear Familiar" at bounding box center [511, 283] width 56 height 9
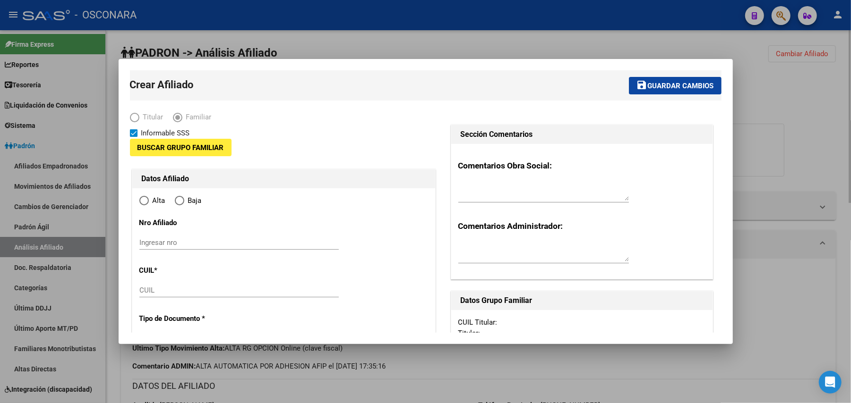
type input "30-71006050-5"
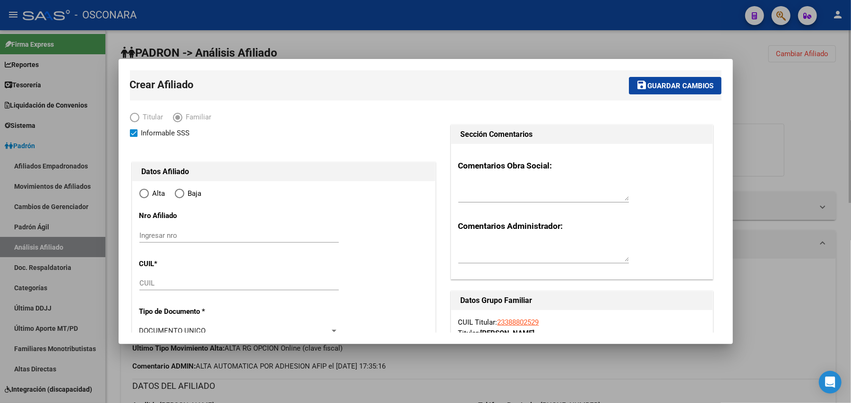
type input "CAPITAL FEDERAL - LAVALLE(2701-4100)"
type input "1190"
type input "LAVALLE"
type input "02969"
type input "9"
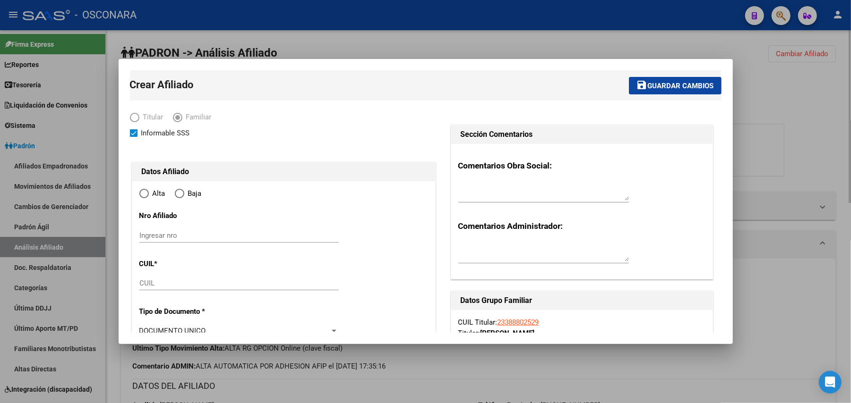
type input "A"
radio input "true"
type input "30-71006050-5"
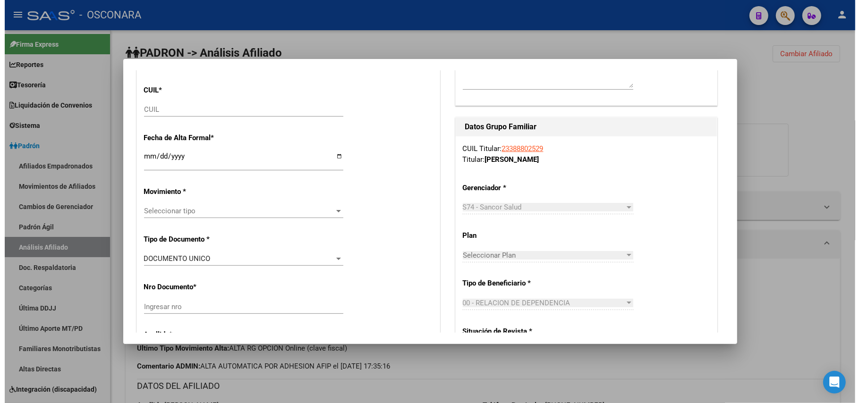
scroll to position [189, 0]
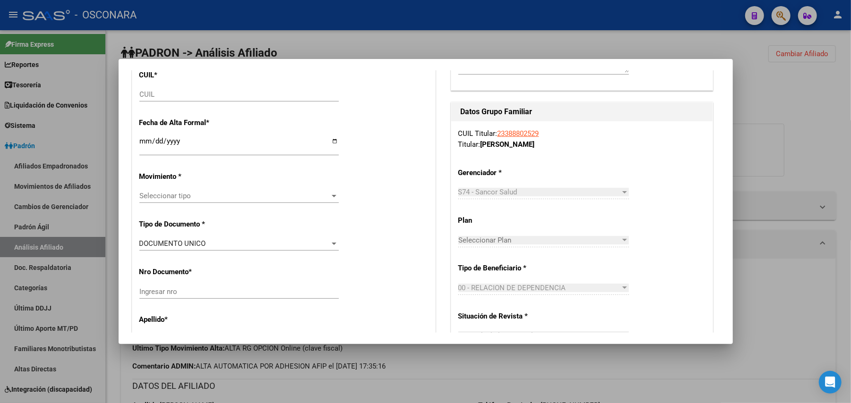
drag, startPoint x: 494, startPoint y: 132, endPoint x: 562, endPoint y: 145, distance: 69.6
click at [562, 145] on div "CUIL Titular: 23388802529 Titular: OJEDA MATIAS EZEQUIEL" at bounding box center [581, 138] width 247 height 21
copy div "23388802529 Titular: OJEDA MATIAS EZEQUIEL"
click at [564, 363] on div at bounding box center [425, 201] width 851 height 403
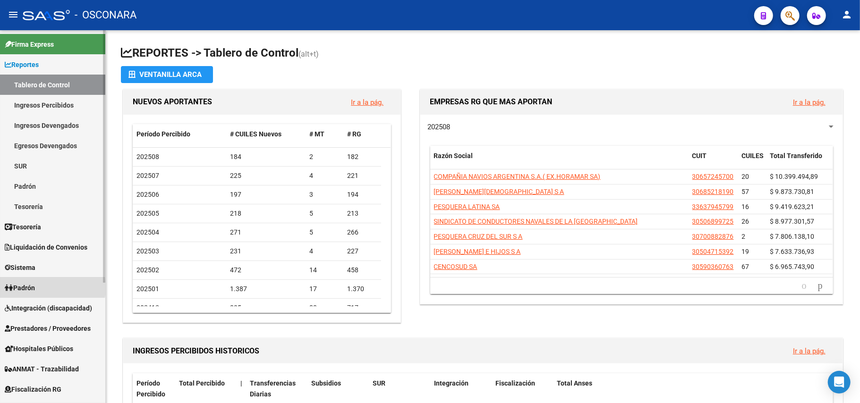
click at [35, 288] on span "Padrón" at bounding box center [20, 288] width 30 height 10
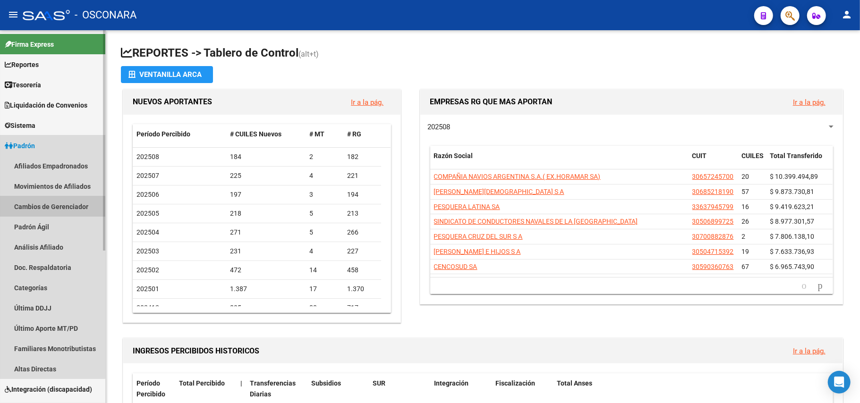
click at [50, 216] on link "Cambios de Gerenciador" at bounding box center [52, 206] width 105 height 20
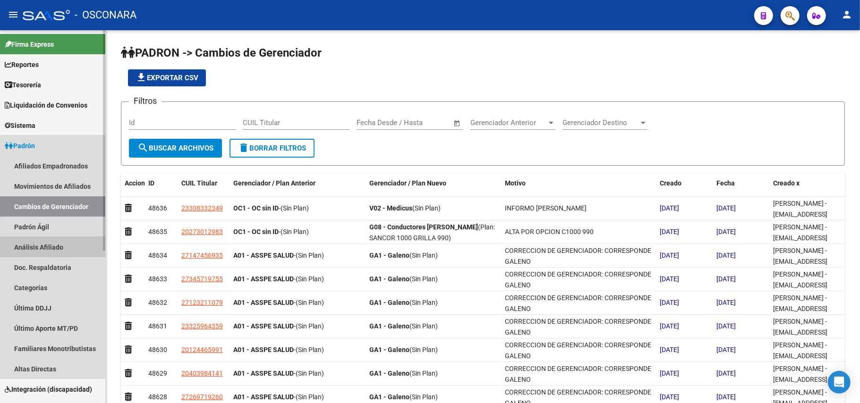
click at [53, 249] on link "Análisis Afiliado" at bounding box center [52, 247] width 105 height 20
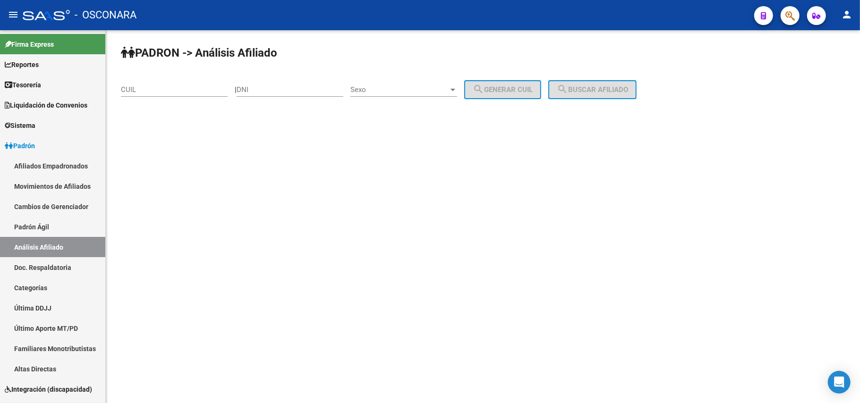
click at [178, 89] on input "CUIL" at bounding box center [174, 89] width 107 height 9
paste input "27-38457770-4"
type input "27-38457770-4"
click at [637, 82] on button "search Buscar afiliado" at bounding box center [592, 89] width 88 height 19
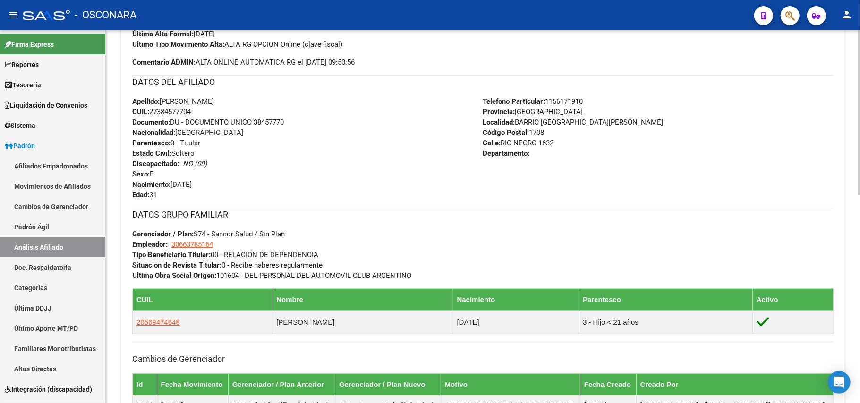
scroll to position [315, 0]
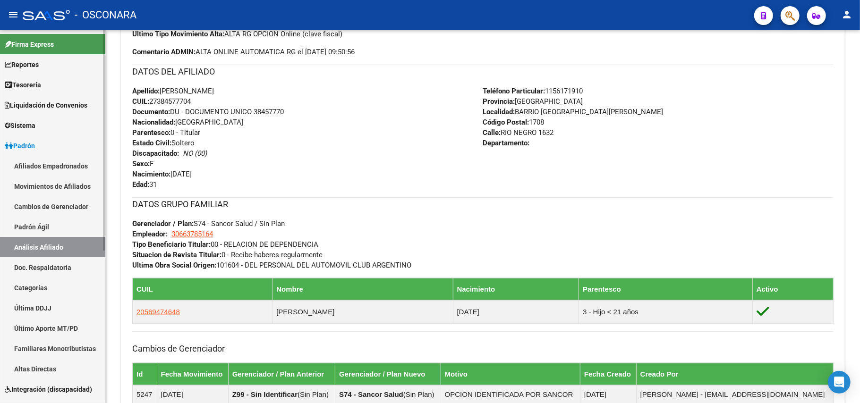
click at [51, 225] on link "Padrón Ágil" at bounding box center [52, 227] width 105 height 20
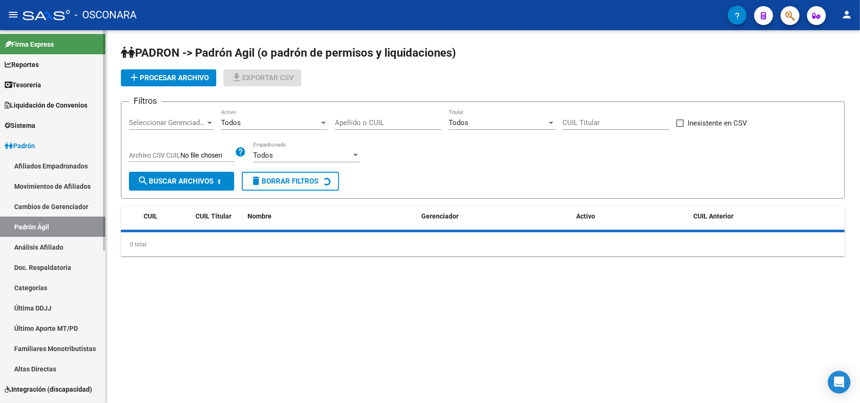
click at [50, 237] on link "Análisis Afiliado" at bounding box center [52, 247] width 105 height 20
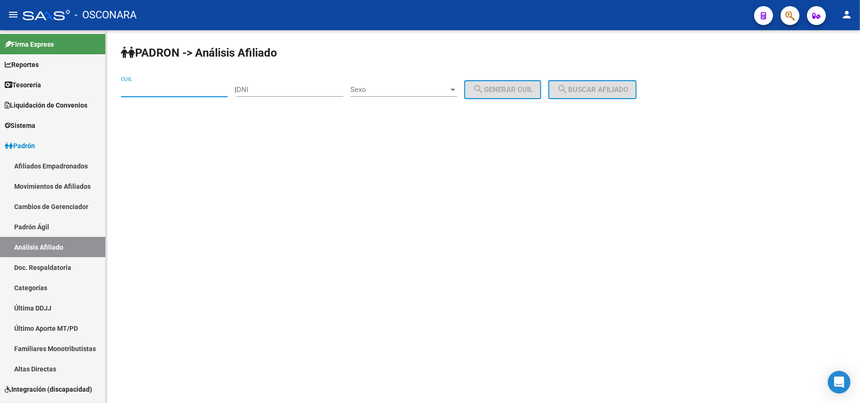
click at [161, 89] on input "CUIL" at bounding box center [174, 89] width 107 height 9
paste input "20-31828896-9"
type input "20-31828896-9"
click at [588, 92] on span "search Buscar afiliado" at bounding box center [592, 89] width 71 height 9
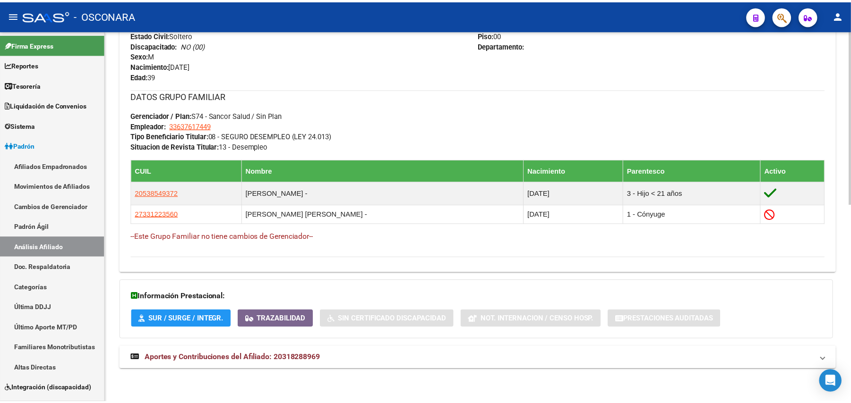
scroll to position [424, 0]
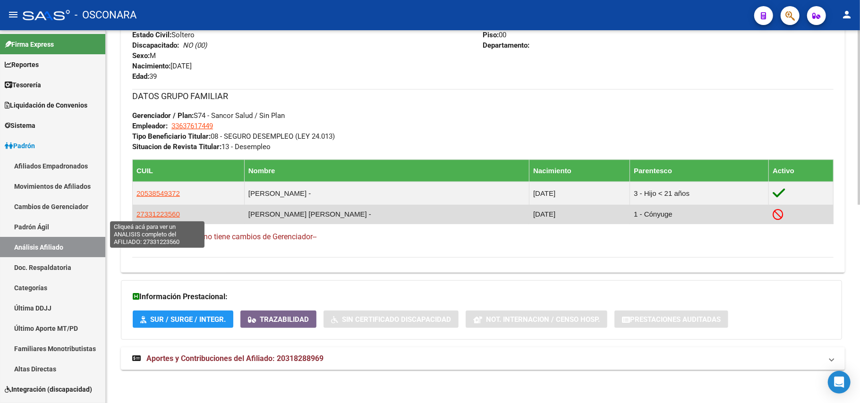
click at [167, 215] on span "27331223560" at bounding box center [157, 214] width 43 height 8
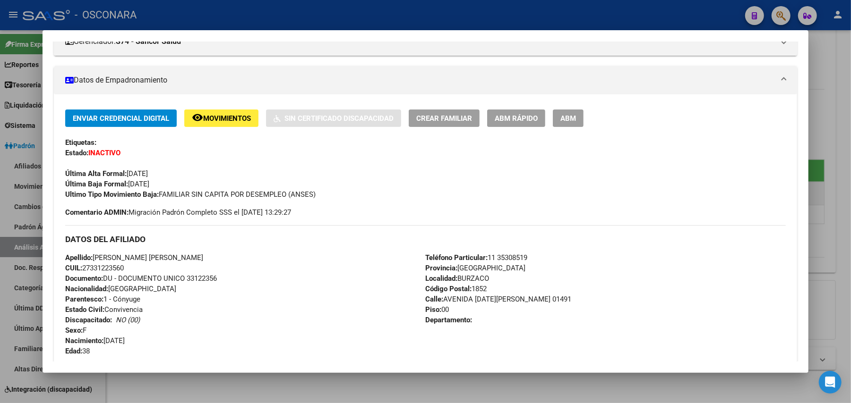
scroll to position [120, 0]
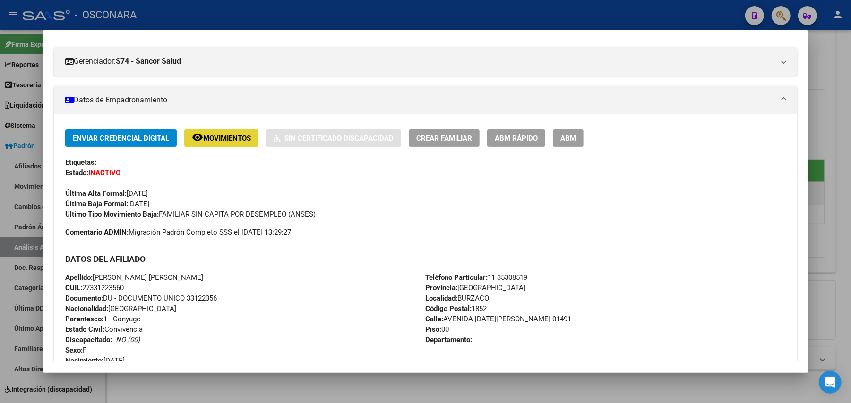
click at [218, 140] on span "Movimientos" at bounding box center [227, 138] width 48 height 9
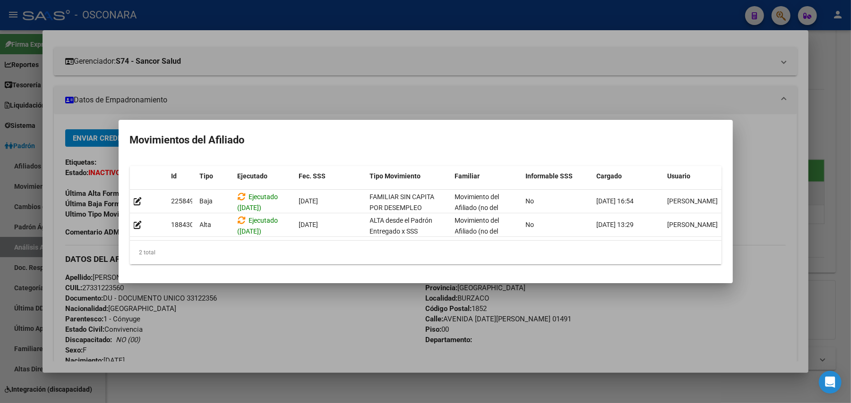
click at [359, 314] on div at bounding box center [425, 201] width 851 height 403
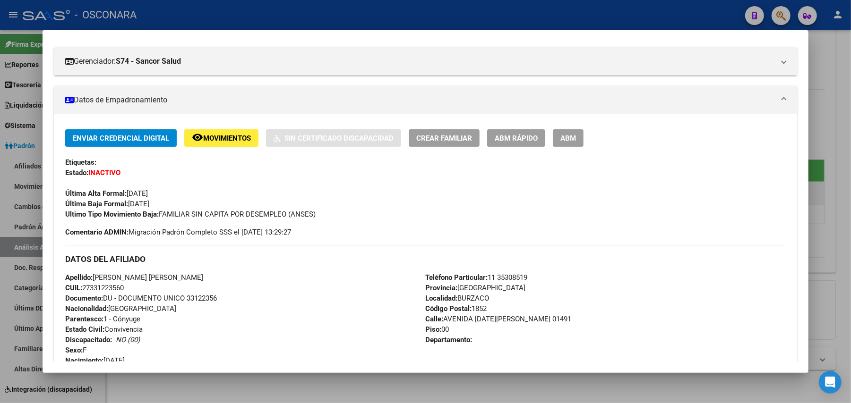
scroll to position [0, 0]
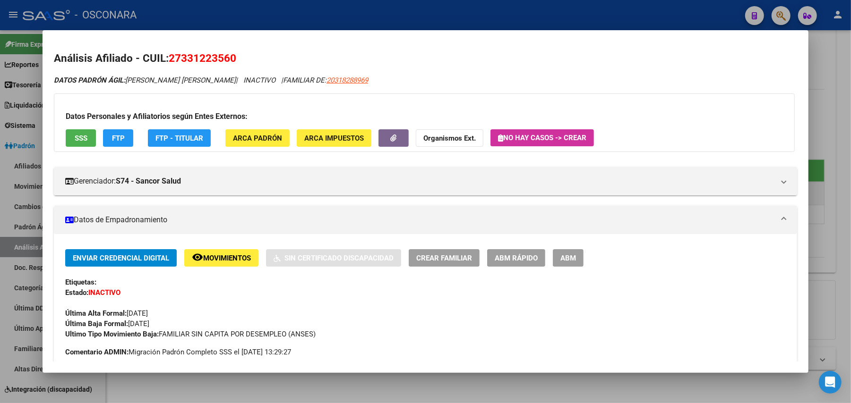
click at [87, 136] on button "SSS" at bounding box center [81, 137] width 30 height 17
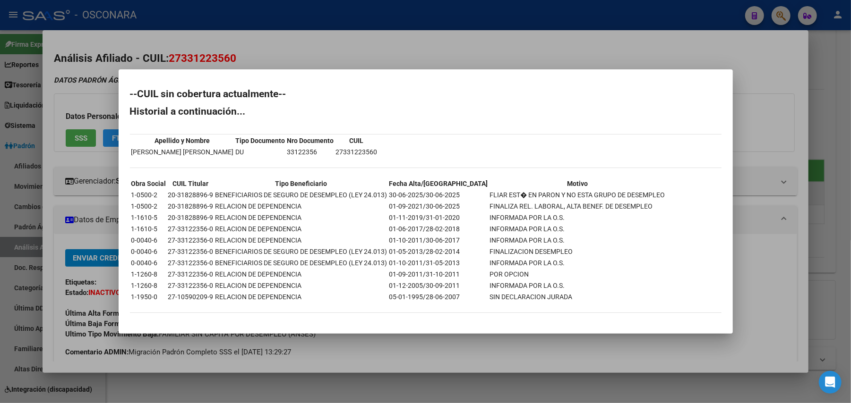
click at [418, 342] on div at bounding box center [425, 201] width 851 height 403
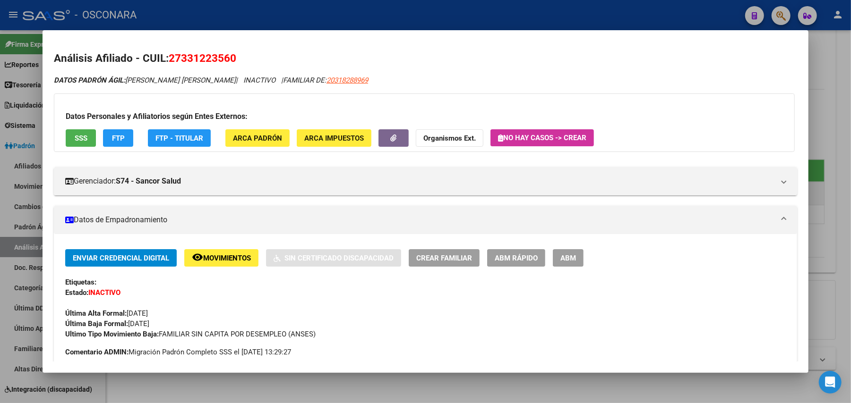
click at [112, 134] on span "FTP" at bounding box center [118, 138] width 13 height 9
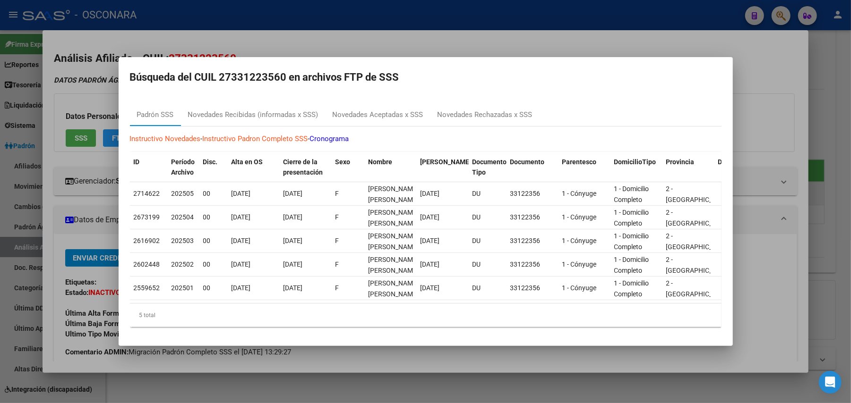
click at [491, 365] on div at bounding box center [425, 201] width 851 height 403
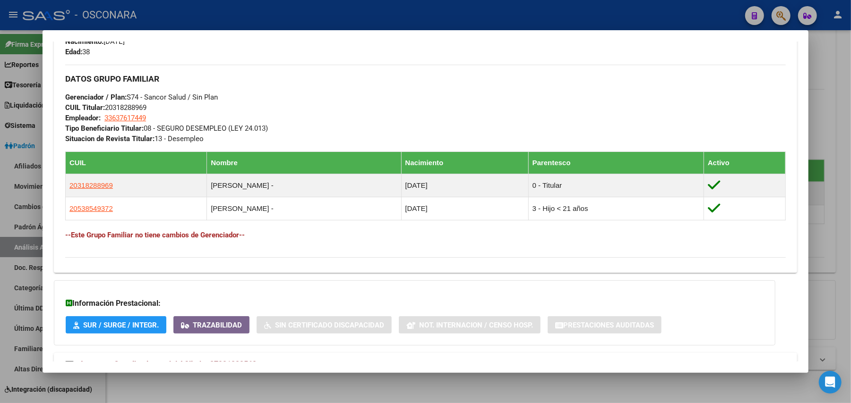
scroll to position [498, 0]
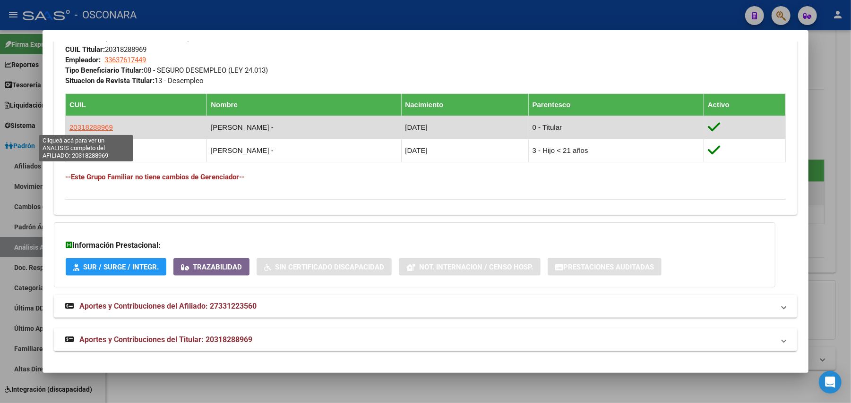
click at [104, 128] on span "20318288969" at bounding box center [90, 127] width 43 height 8
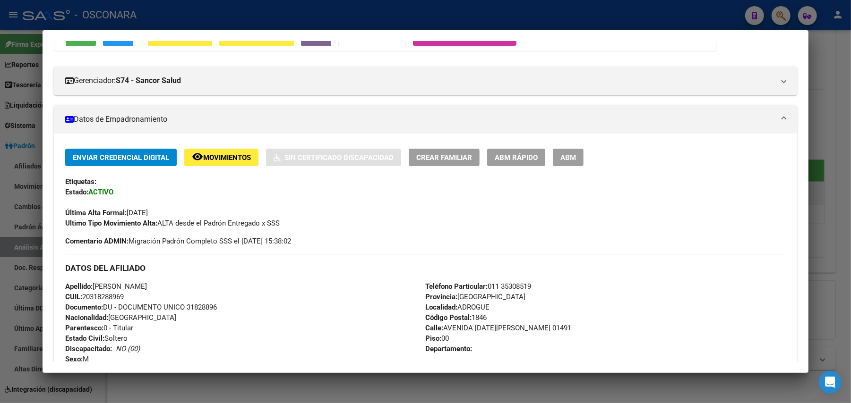
scroll to position [0, 0]
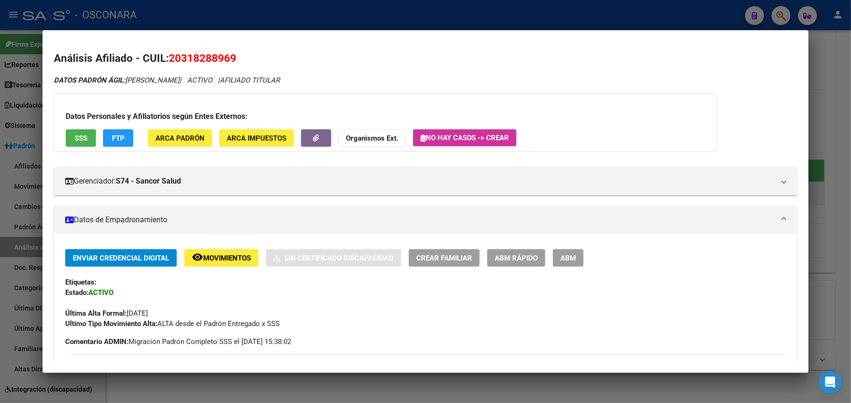
drag, startPoint x: 242, startPoint y: 57, endPoint x: 165, endPoint y: 65, distance: 77.9
click at [165, 65] on h2 "Análisis Afiliado - CUIL: 20318288969" at bounding box center [425, 59] width 743 height 16
copy span "20318288969"
click at [68, 133] on button "SSS" at bounding box center [81, 137] width 30 height 17
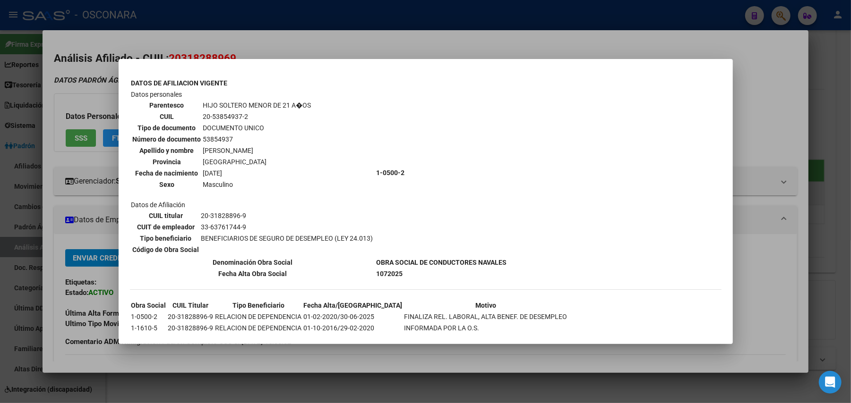
scroll to position [315, 0]
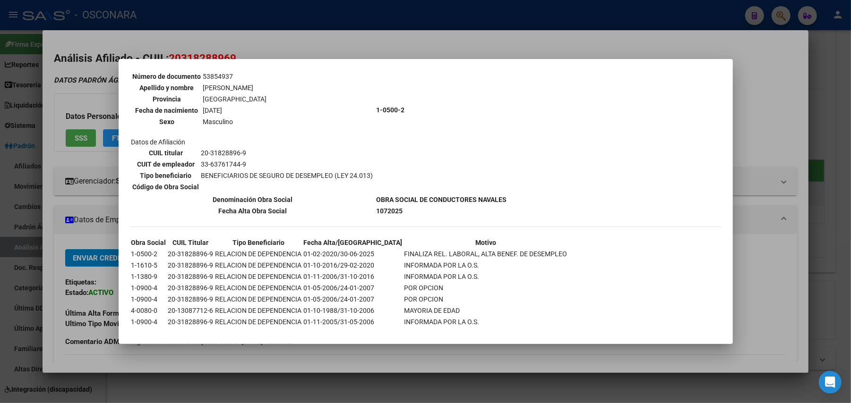
click at [609, 43] on div at bounding box center [425, 201] width 851 height 403
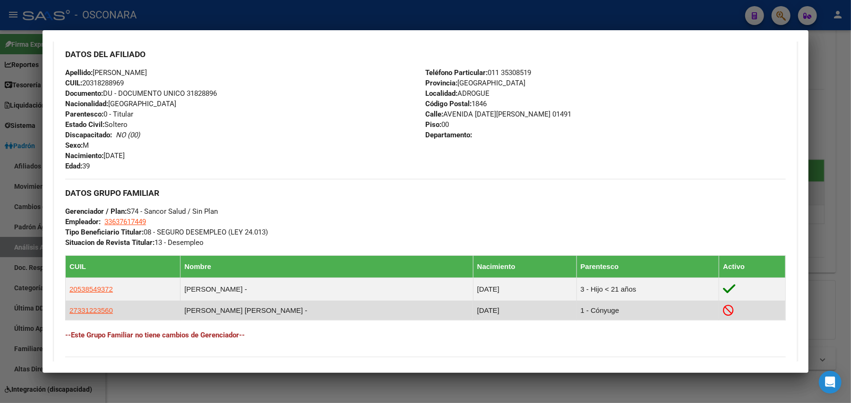
scroll to position [451, 0]
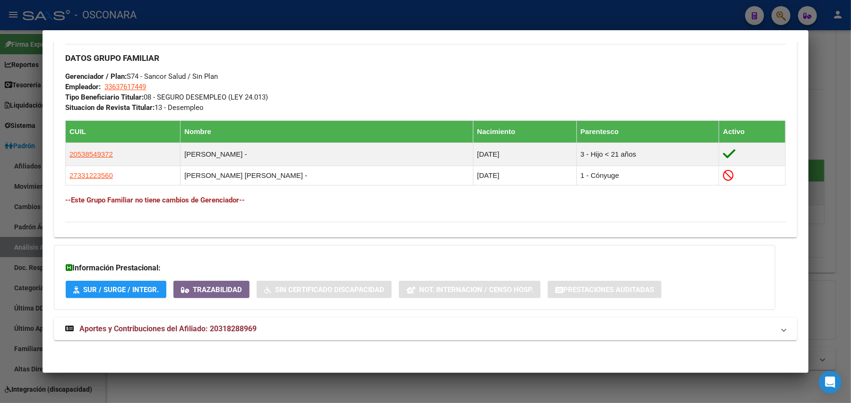
click at [218, 327] on span "Aportes y Contribuciones del Afiliado: 20318288969" at bounding box center [167, 328] width 177 height 9
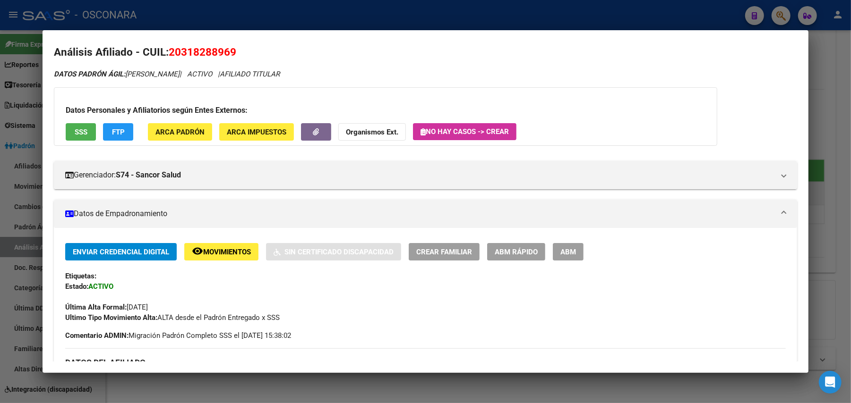
scroll to position [2, 0]
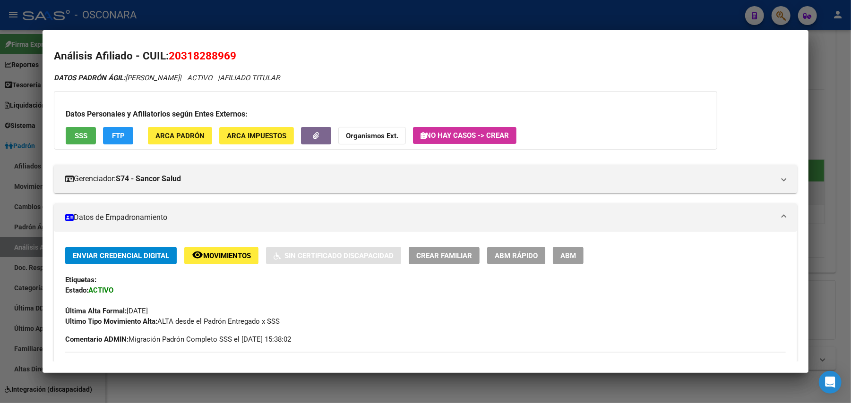
click at [112, 133] on span "FTP" at bounding box center [118, 136] width 13 height 9
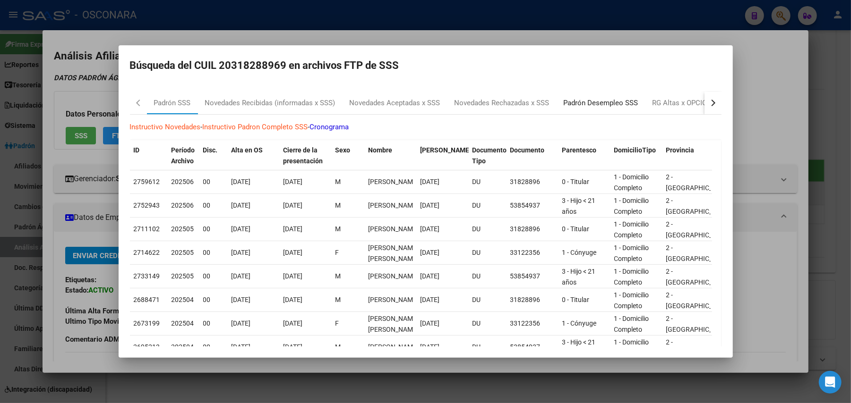
click at [590, 101] on div "Padrón Desempleo SSS" at bounding box center [600, 103] width 75 height 11
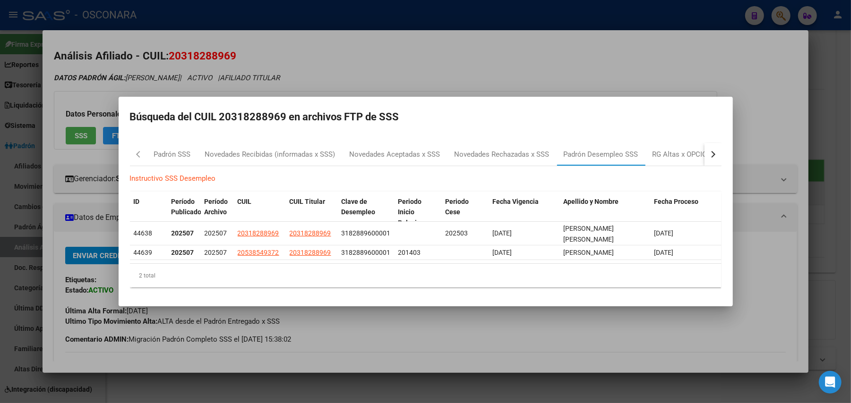
click at [492, 386] on div at bounding box center [425, 201] width 851 height 403
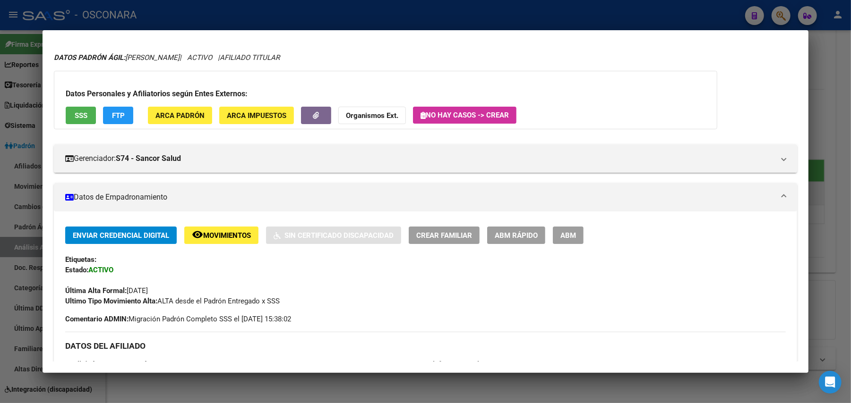
scroll to position [0, 0]
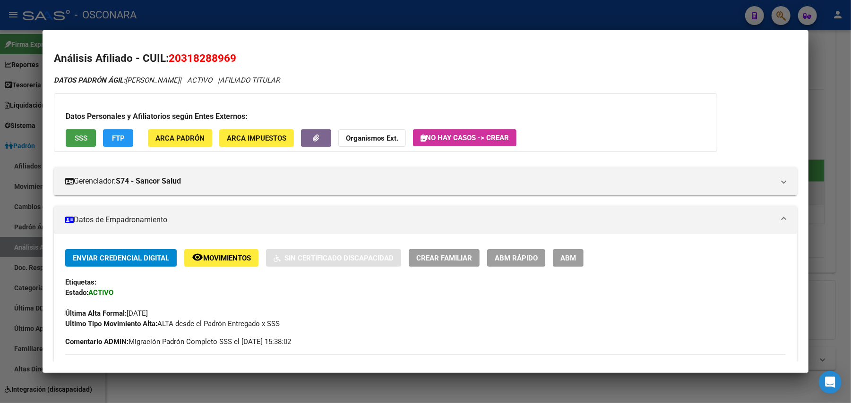
click at [76, 137] on span "SSS" at bounding box center [81, 138] width 13 height 9
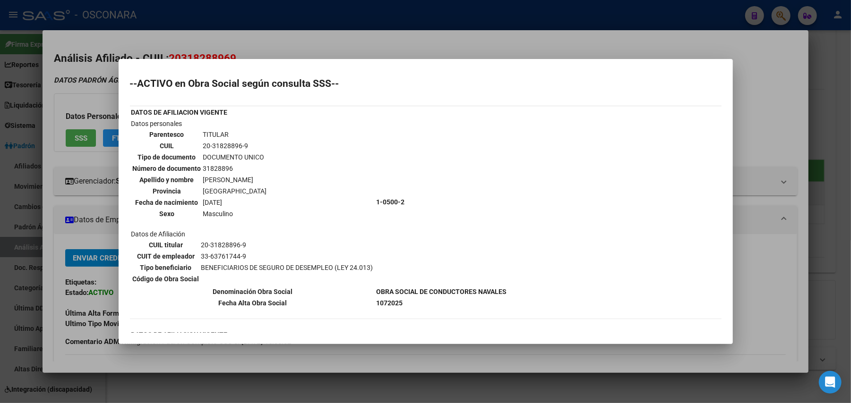
drag, startPoint x: 196, startPoint y: 174, endPoint x: 262, endPoint y: 172, distance: 65.2
click at [262, 175] on tr "Apellido y nombre CANAY CRISTIAN" at bounding box center [199, 180] width 135 height 10
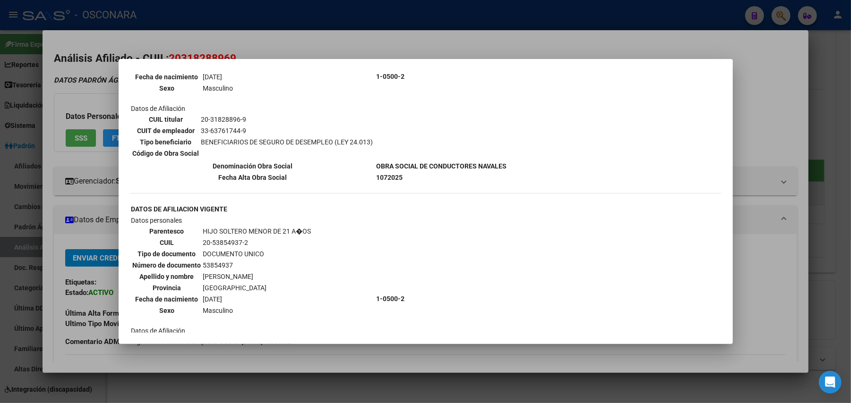
scroll to position [189, 0]
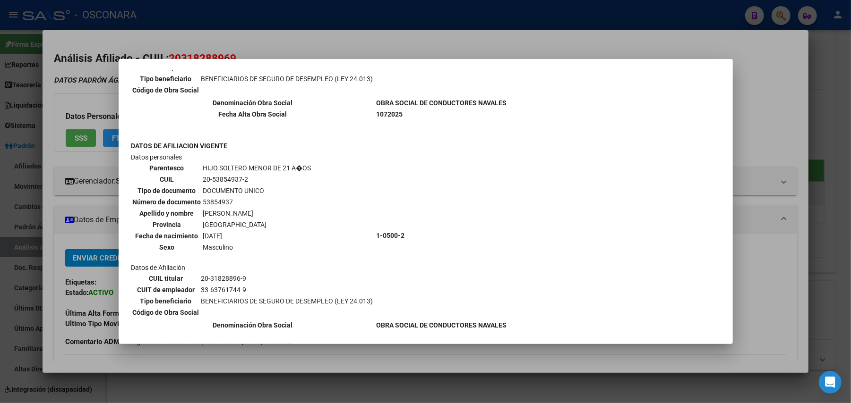
drag, startPoint x: 207, startPoint y: 206, endPoint x: 269, endPoint y: 206, distance: 61.9
click at [269, 208] on td "[PERSON_NAME]" at bounding box center [257, 213] width 109 height 10
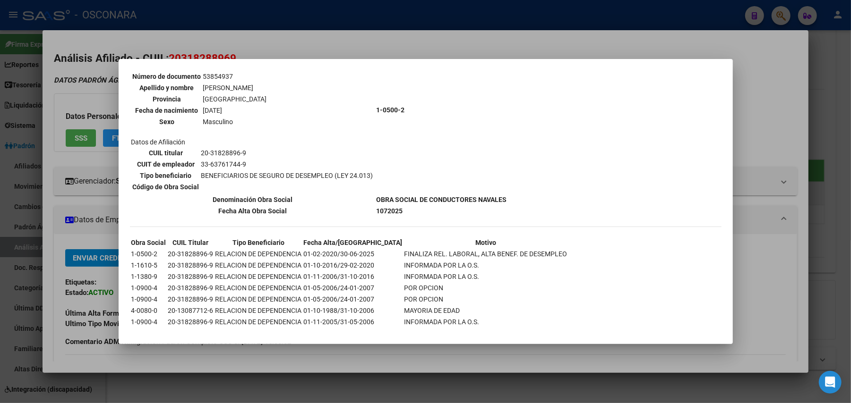
click at [769, 277] on div at bounding box center [425, 201] width 851 height 403
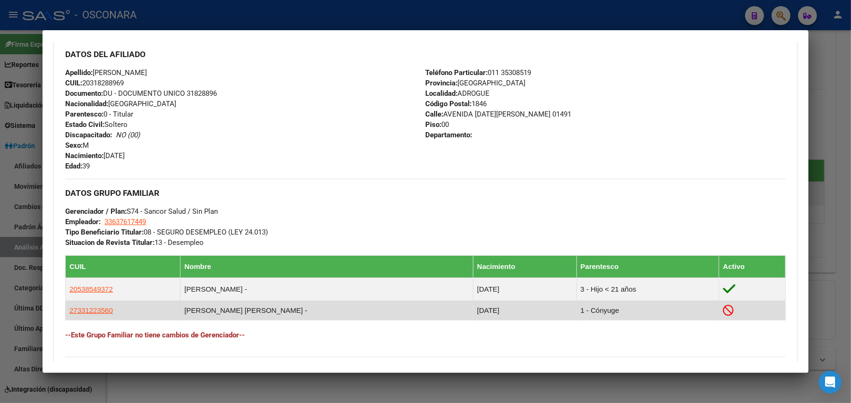
click at [101, 316] on app-link-go-to "27331223560" at bounding box center [90, 311] width 43 height 10
click at [101, 311] on span "27331223560" at bounding box center [90, 311] width 43 height 8
type textarea "27331223560"
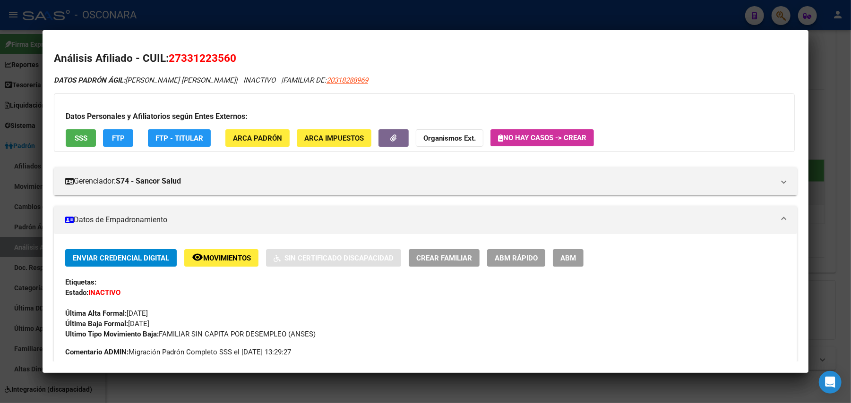
click at [67, 140] on button "SSS" at bounding box center [81, 137] width 30 height 17
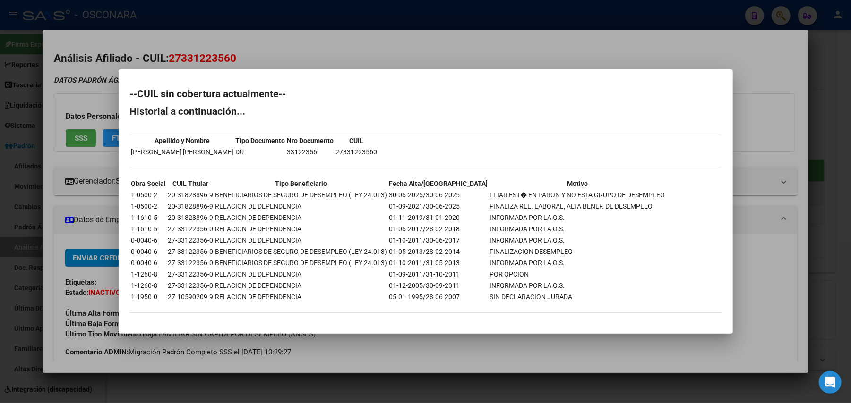
drag, startPoint x: 456, startPoint y: 192, endPoint x: 633, endPoint y: 195, distance: 177.1
click at [633, 195] on td "FLIAR EST� EN PARON Y NO ESTA GRUPO DE DESEMPLEO" at bounding box center [577, 195] width 176 height 10
click at [432, 390] on div at bounding box center [425, 201] width 851 height 403
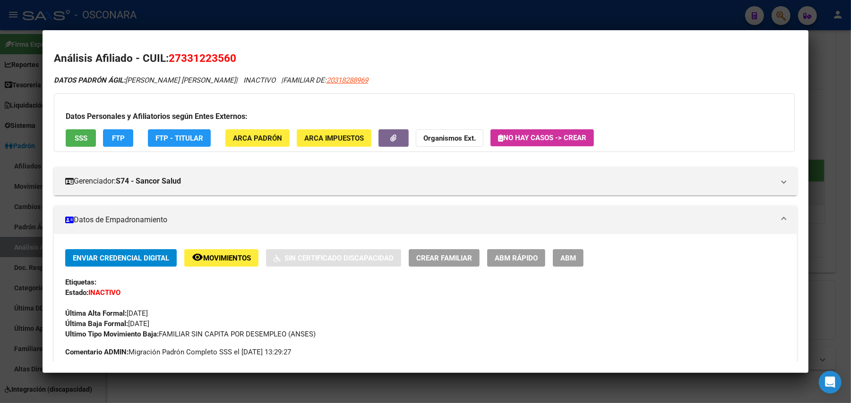
click at [431, 389] on div at bounding box center [425, 201] width 851 height 403
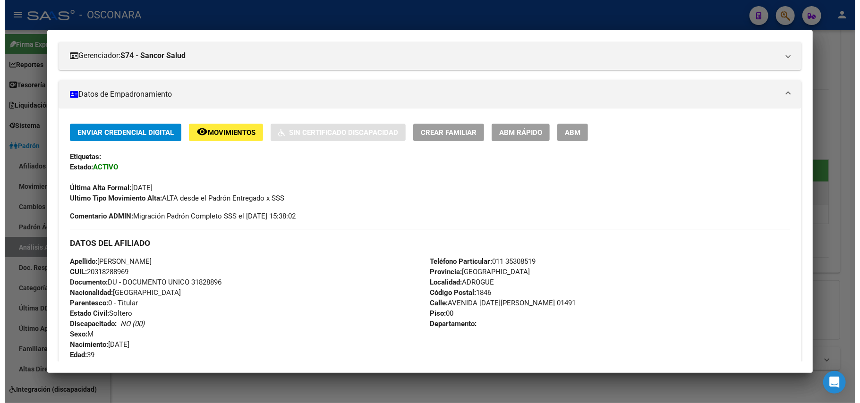
scroll to position [0, 0]
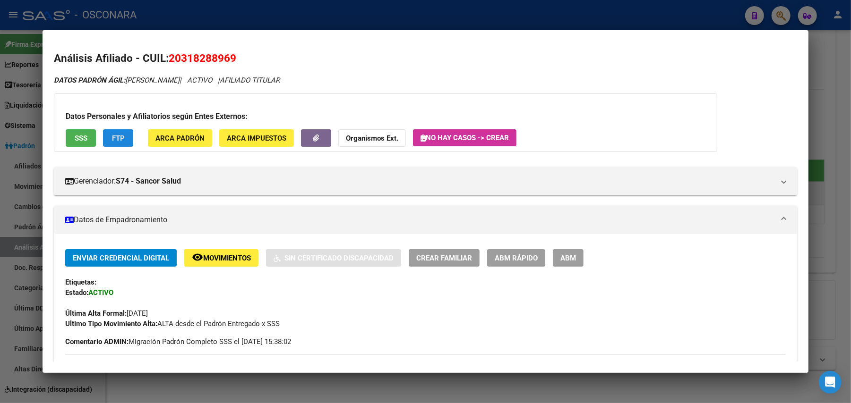
click at [112, 138] on span "FTP" at bounding box center [118, 138] width 13 height 9
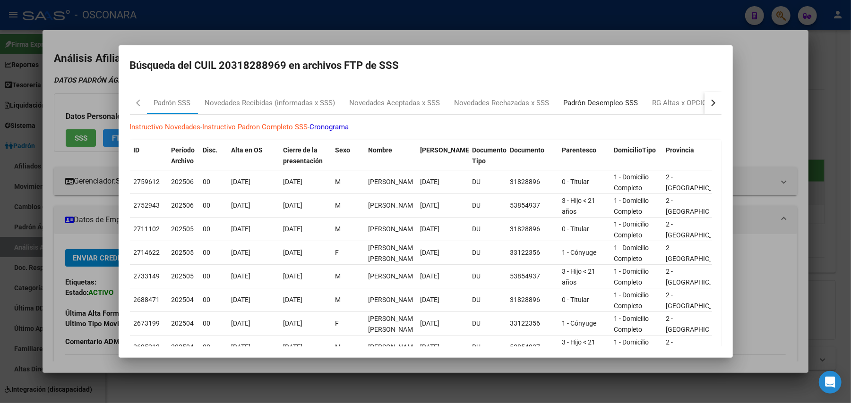
click at [618, 105] on div "Padrón Desempleo SSS" at bounding box center [600, 103] width 75 height 11
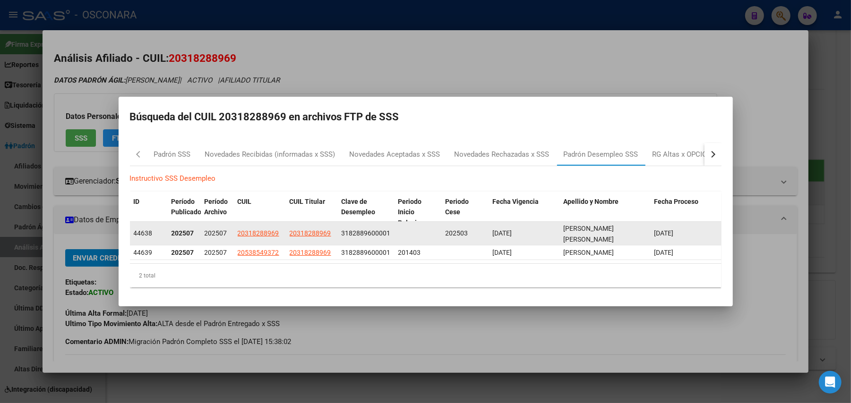
drag, startPoint x: 204, startPoint y: 235, endPoint x: 227, endPoint y: 233, distance: 23.2
click at [227, 233] on div "202507" at bounding box center [217, 233] width 26 height 11
drag, startPoint x: 567, startPoint y: 233, endPoint x: 620, endPoint y: 238, distance: 53.6
click at [643, 230] on div "CANAY CRISTIAN ADRIAN" at bounding box center [604, 233] width 83 height 20
drag, startPoint x: 570, startPoint y: 250, endPoint x: 630, endPoint y: 240, distance: 60.8
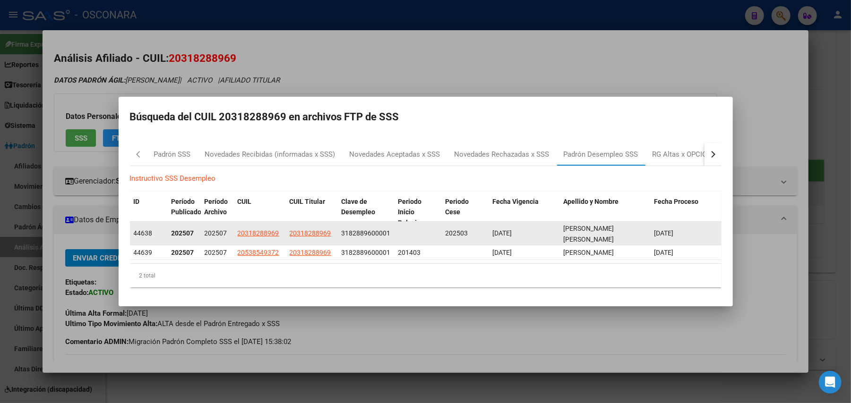
click at [637, 247] on div "[PERSON_NAME]" at bounding box center [604, 252] width 83 height 11
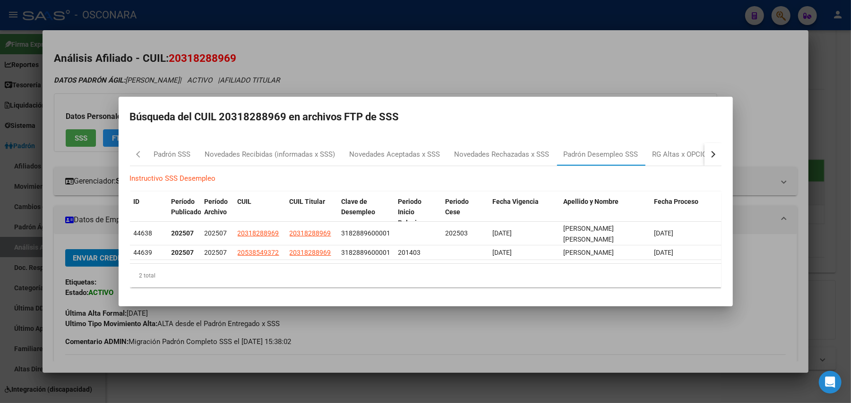
drag, startPoint x: 287, startPoint y: 123, endPoint x: 221, endPoint y: 122, distance: 65.7
click at [221, 122] on h2 "Búsqueda del CUIL 20318288969 en archivos FTP de SSS" at bounding box center [425, 117] width 591 height 18
copy h2 "20318288969"
click at [632, 393] on div at bounding box center [425, 201] width 851 height 403
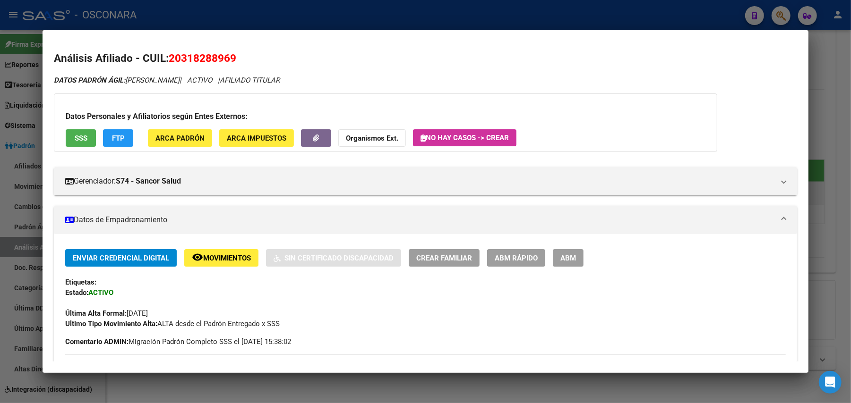
click at [632, 393] on div at bounding box center [425, 201] width 851 height 403
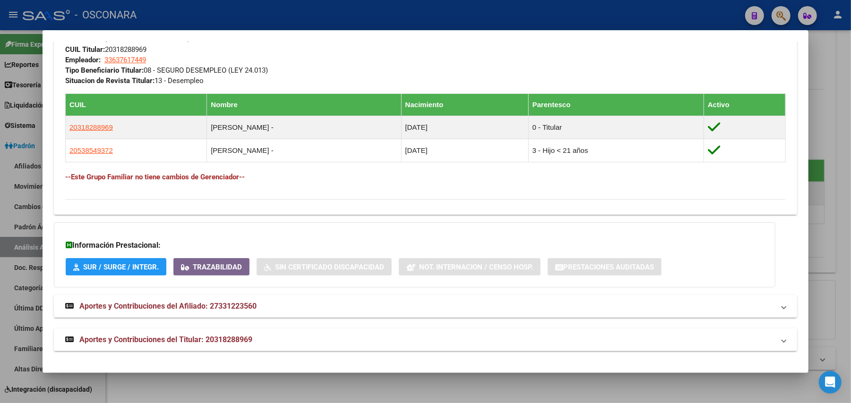
click at [461, 399] on div at bounding box center [425, 201] width 851 height 403
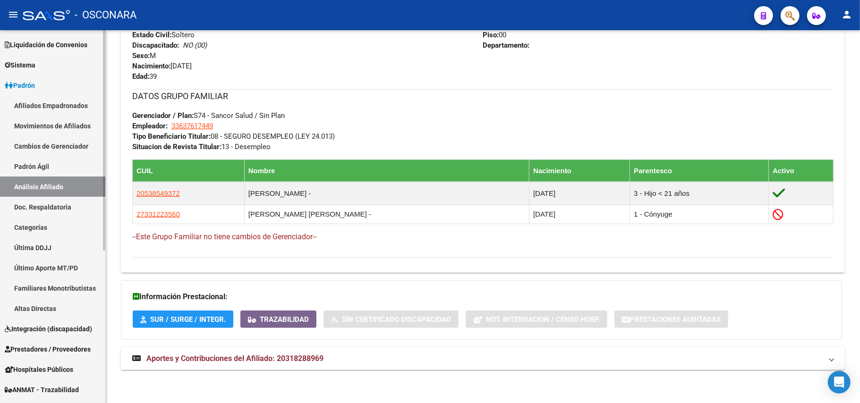
scroll to position [126, 0]
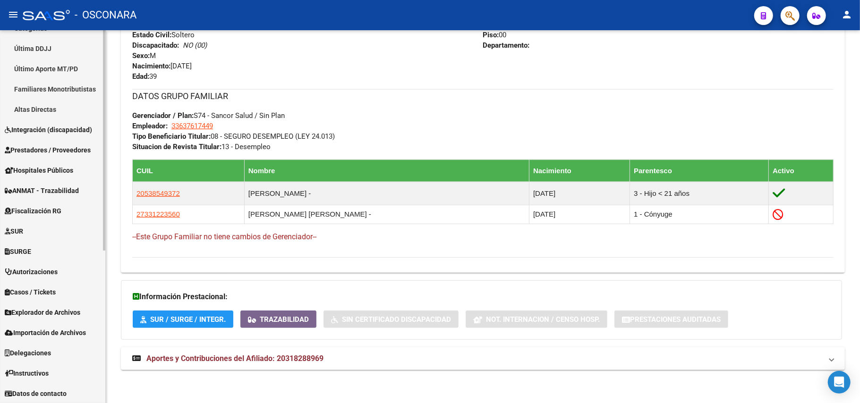
click at [63, 310] on span "Explorador de Archivos" at bounding box center [43, 312] width 76 height 10
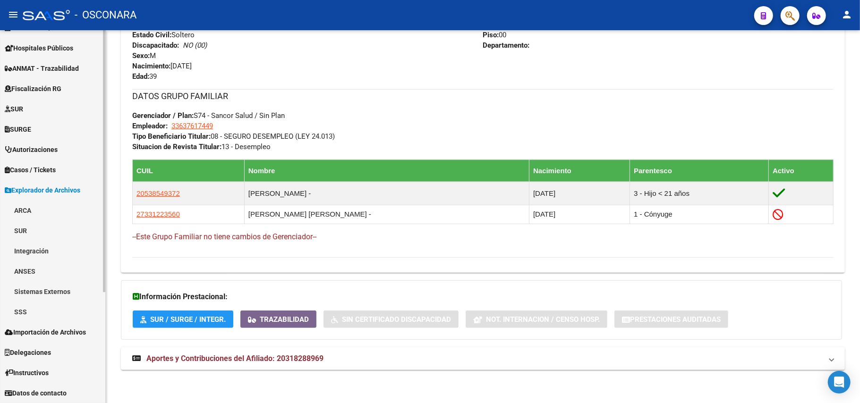
scroll to position [159, 0]
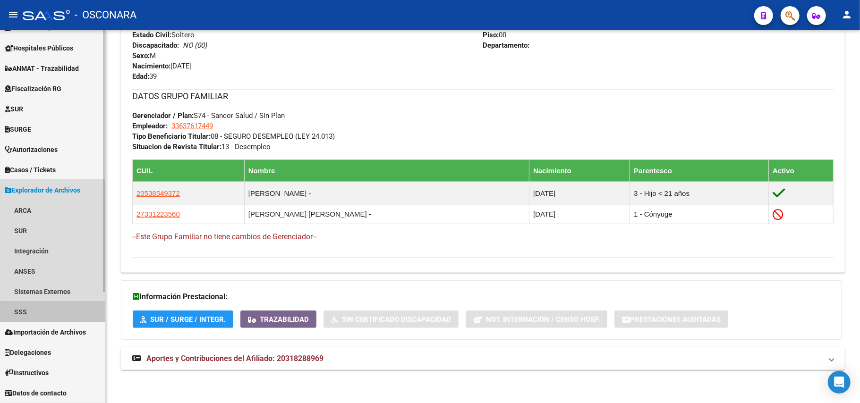
click at [36, 314] on link "SSS" at bounding box center [52, 312] width 105 height 20
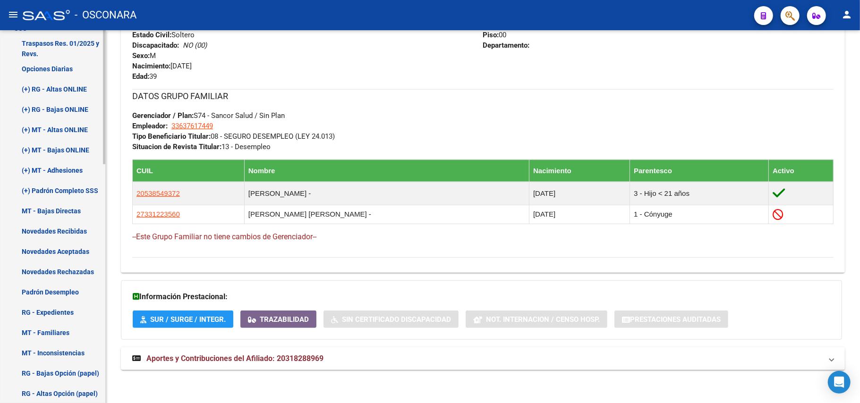
scroll to position [473, 0]
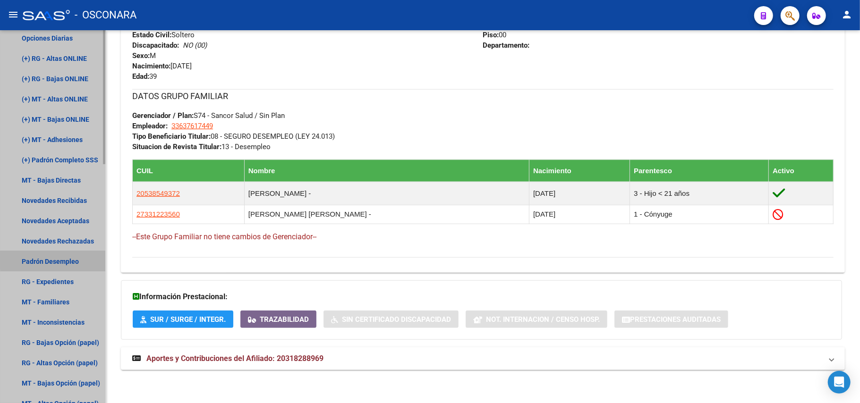
click at [67, 259] on link "Padrón Desempleo" at bounding box center [52, 261] width 105 height 20
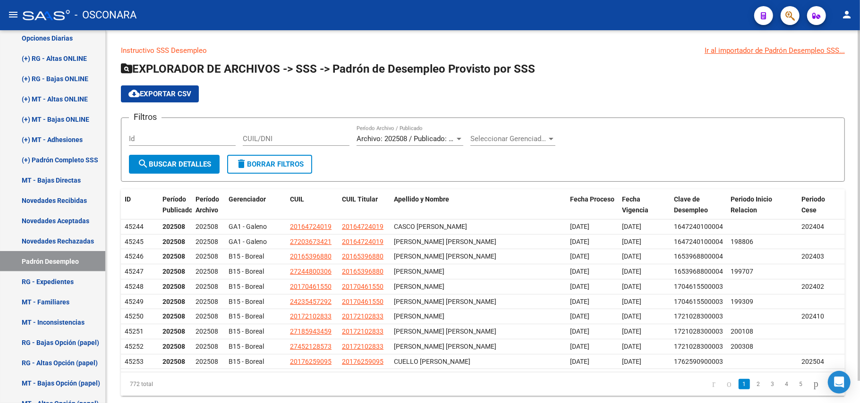
click at [456, 142] on div at bounding box center [459, 139] width 9 height 8
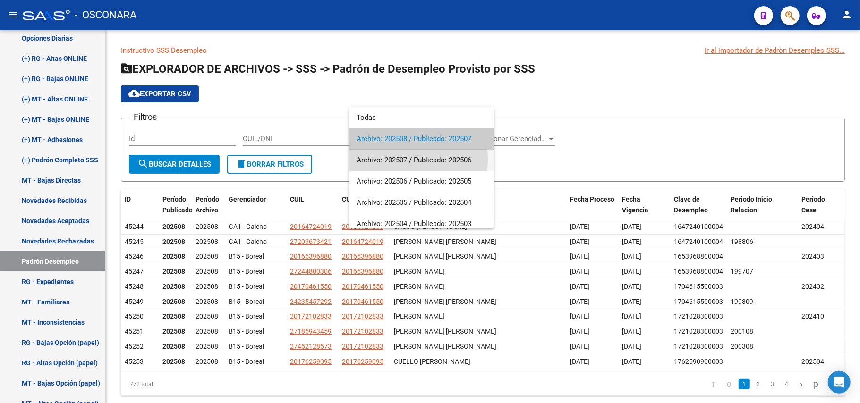
click at [390, 160] on span "Archivo: 202507 / Publicado: 202506" at bounding box center [422, 160] width 130 height 21
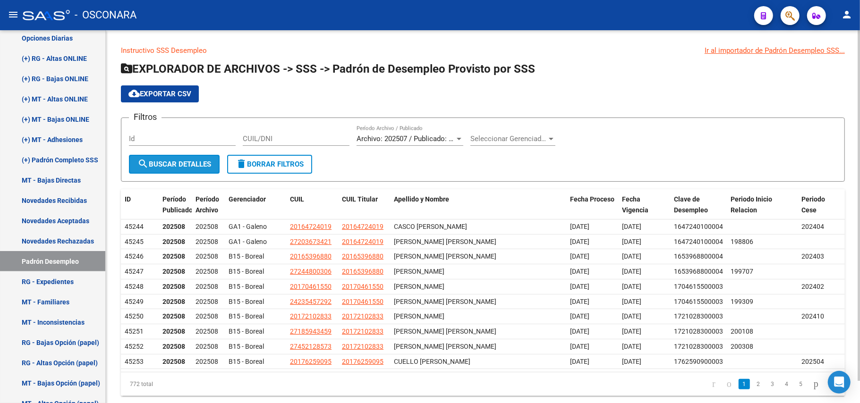
click at [175, 159] on button "search Buscar Detalles" at bounding box center [174, 164] width 91 height 19
click at [182, 94] on span "cloud_download Exportar CSV" at bounding box center [159, 94] width 63 height 9
click at [458, 140] on div at bounding box center [459, 139] width 5 height 2
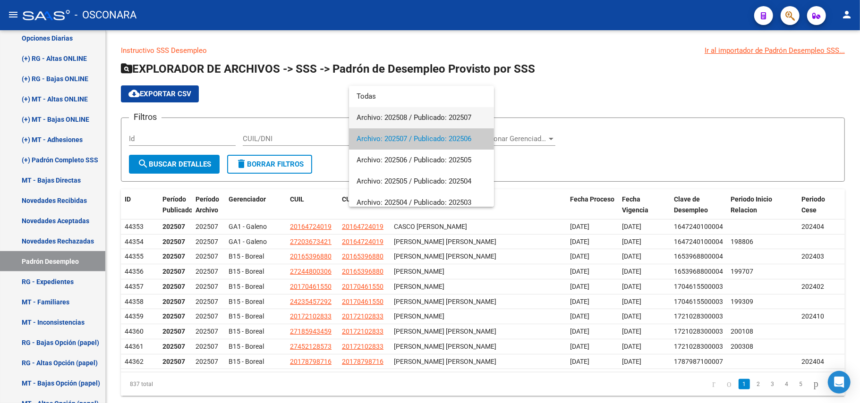
click at [403, 113] on span "Archivo: 202508 / Publicado: 202507" at bounding box center [422, 117] width 130 height 21
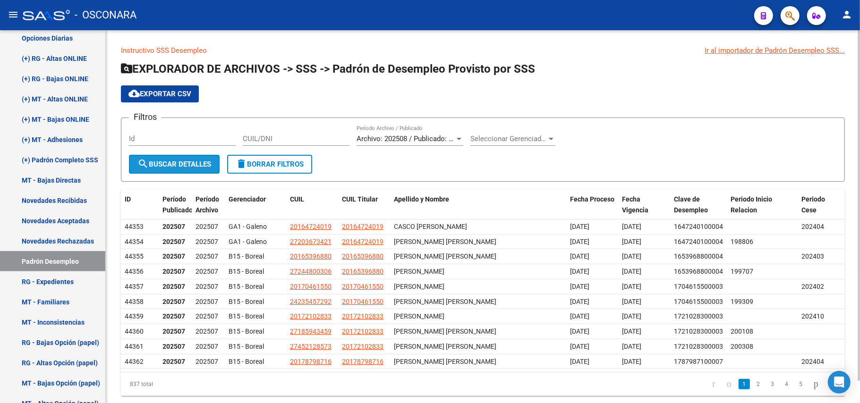
click at [200, 165] on span "search Buscar Detalles" at bounding box center [174, 164] width 74 height 9
click at [184, 93] on span "cloud_download Exportar CSV" at bounding box center [159, 94] width 63 height 9
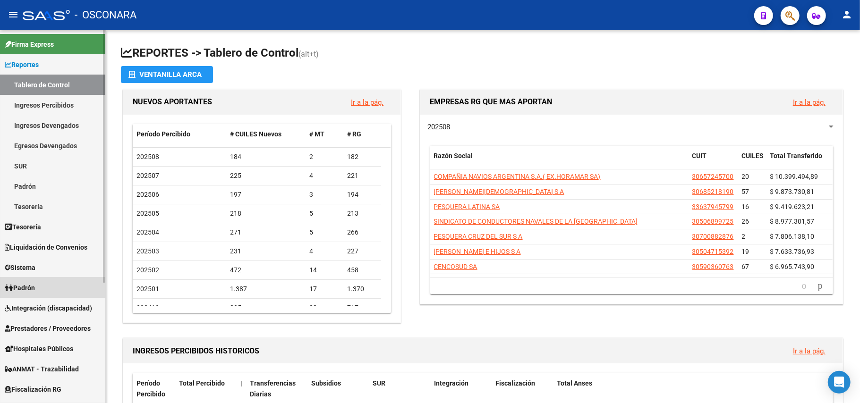
click at [36, 280] on link "Padrón" at bounding box center [52, 288] width 105 height 20
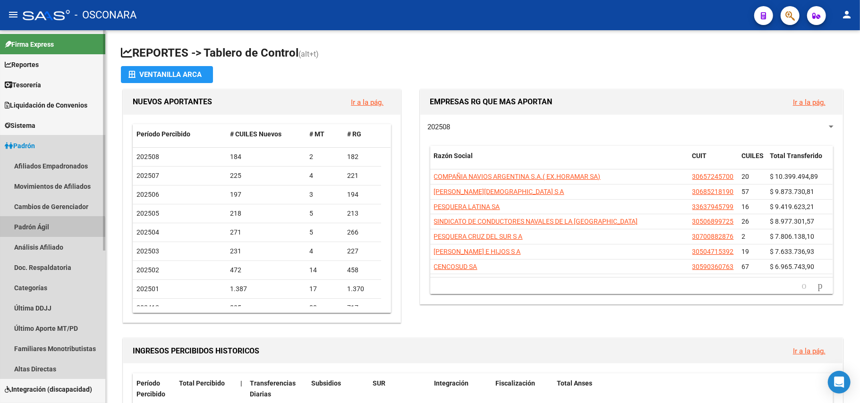
click at [53, 232] on link "Padrón Ágil" at bounding box center [52, 227] width 105 height 20
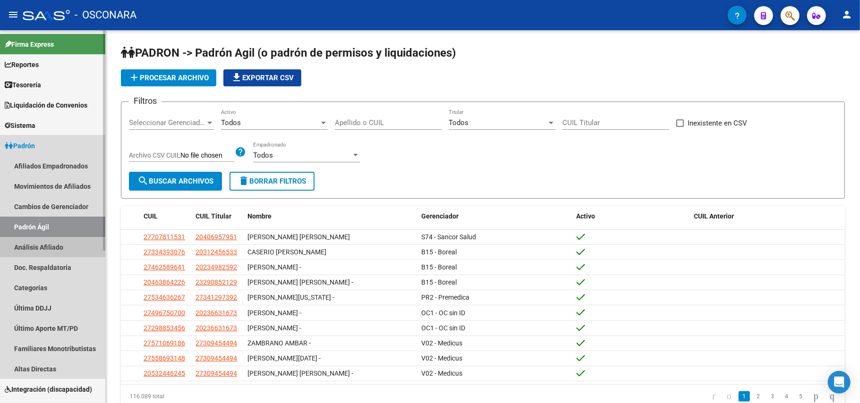
click at [42, 244] on link "Análisis Afiliado" at bounding box center [52, 247] width 105 height 20
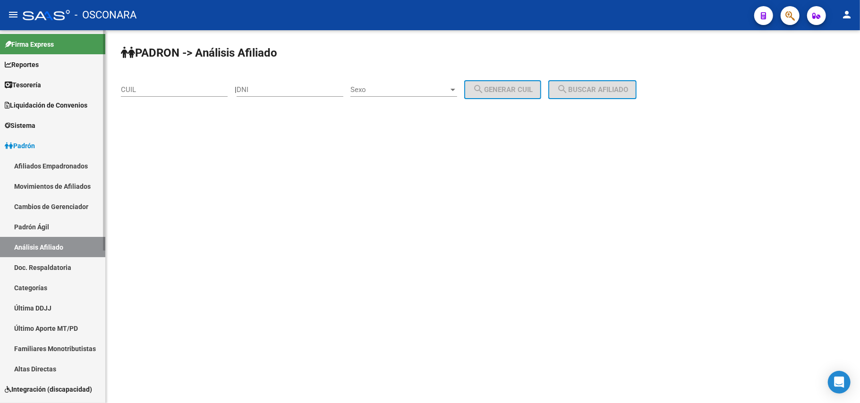
click at [43, 227] on link "Padrón Ágil" at bounding box center [52, 227] width 105 height 20
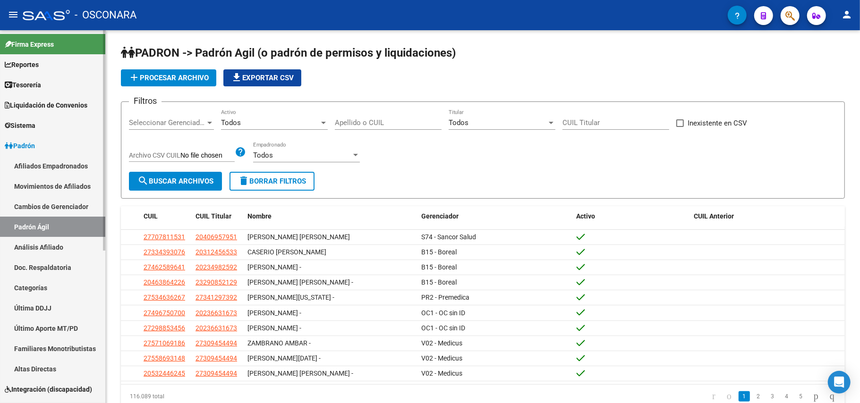
click at [59, 248] on link "Análisis Afiliado" at bounding box center [52, 247] width 105 height 20
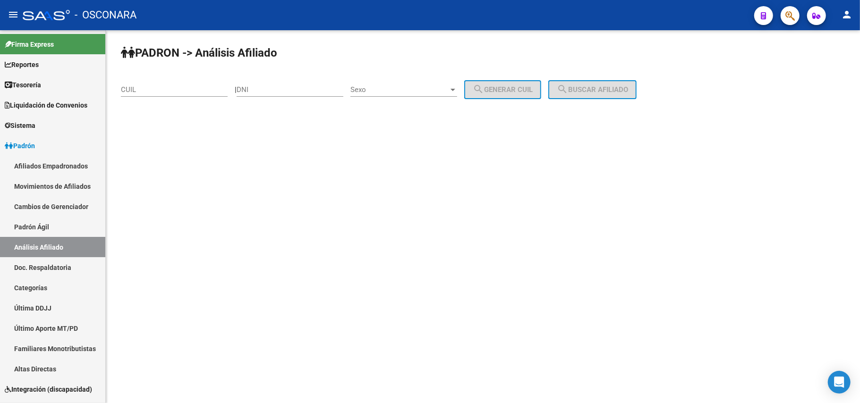
click at [150, 88] on input "CUIL" at bounding box center [174, 89] width 107 height 9
paste input "20-31828896-9"
type input "20-31828896-9"
click at [592, 85] on span "search Buscar afiliado" at bounding box center [592, 89] width 71 height 9
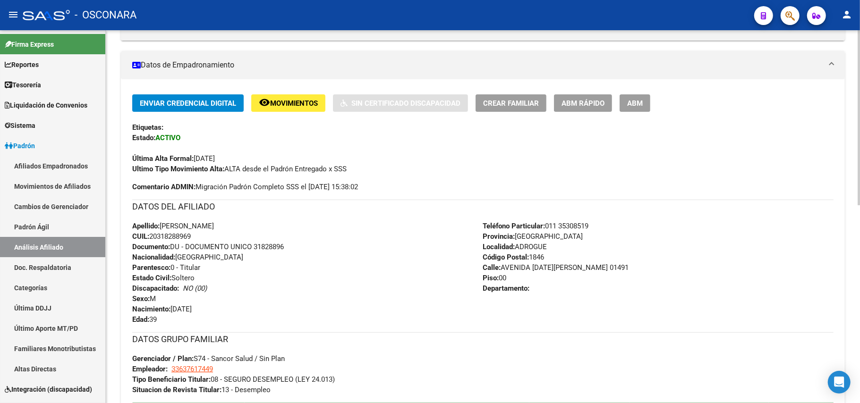
scroll to position [189, 0]
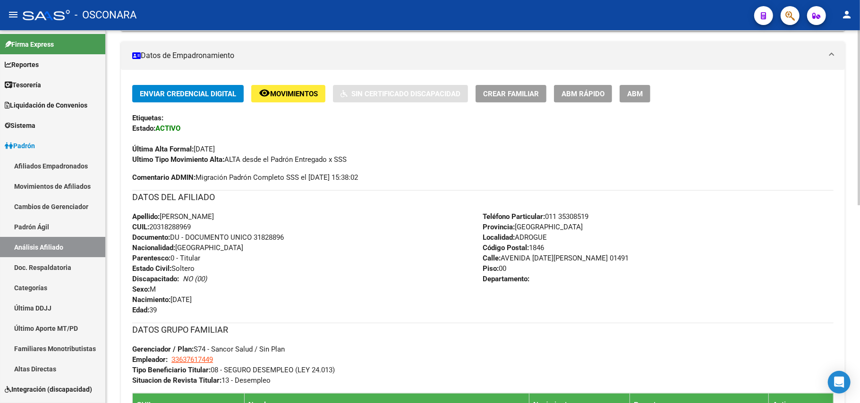
drag, startPoint x: 161, startPoint y: 216, endPoint x: 205, endPoint y: 229, distance: 45.9
click at [205, 229] on div "Apellido: [PERSON_NAME]: 20318288969 Documento: DU - DOCUMENTO UNICO 31828896 N…" at bounding box center [307, 264] width 351 height 104
copy div "[PERSON_NAME]: 20318288969"
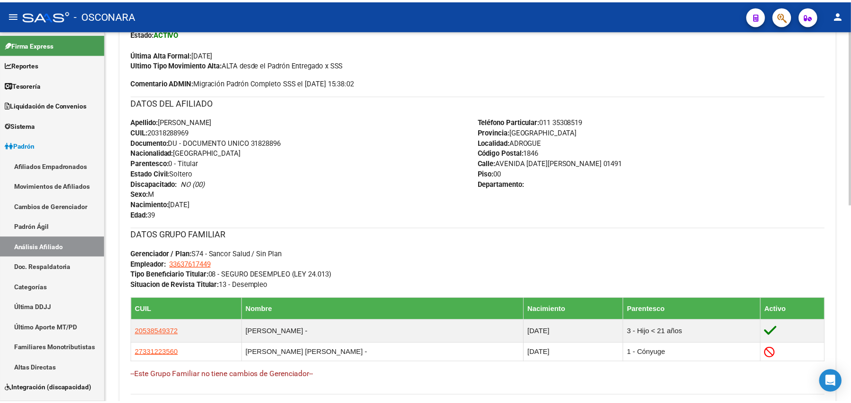
scroll to position [424, 0]
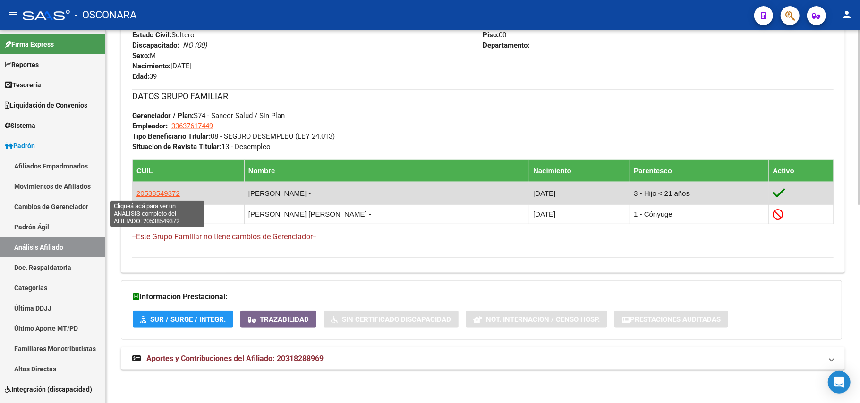
click at [169, 191] on span "20538549372" at bounding box center [157, 193] width 43 height 8
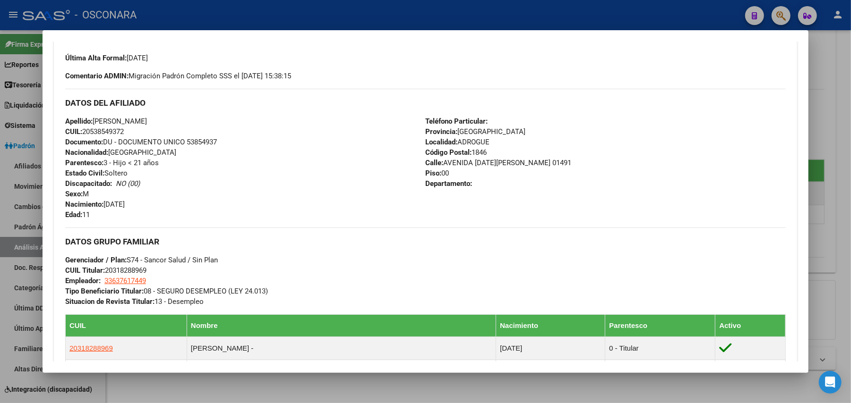
scroll to position [193, 0]
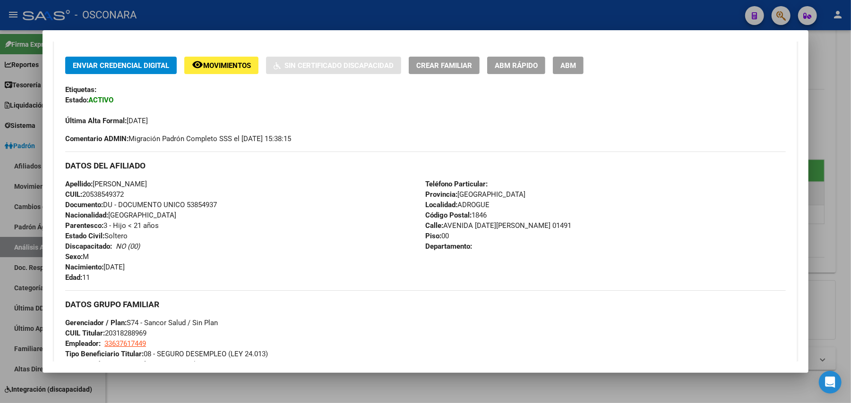
drag, startPoint x: 92, startPoint y: 185, endPoint x: 127, endPoint y: 195, distance: 36.7
click at [127, 195] on div "Apellido: [PERSON_NAME]: 20538549372 Documento: DU - DOCUMENTO UNICO 53854937 N…" at bounding box center [245, 231] width 360 height 104
copy div "[PERSON_NAME]: 20538549372"
